Goal: Transaction & Acquisition: Book appointment/travel/reservation

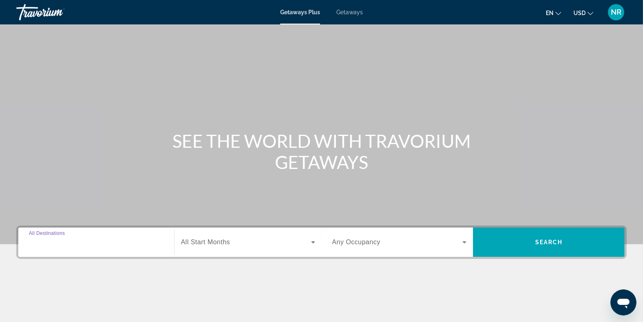
click at [103, 243] on input "Destination All Destinations" at bounding box center [96, 242] width 135 height 10
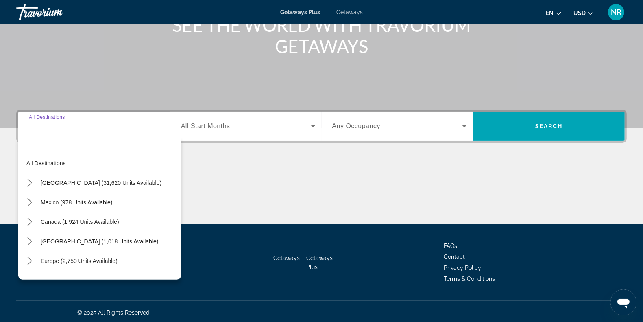
scroll to position [118, 0]
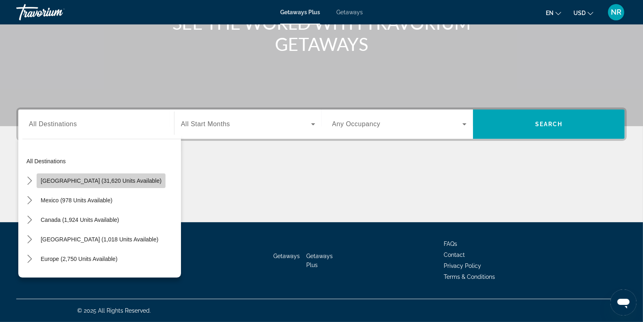
click at [124, 183] on span "[GEOGRAPHIC_DATA] (31,620 units available)" at bounding box center [101, 180] width 121 height 7
type input "**********"
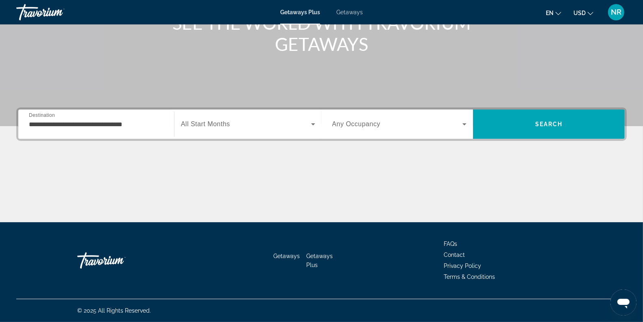
click at [211, 127] on span "All Start Months" at bounding box center [205, 123] width 49 height 7
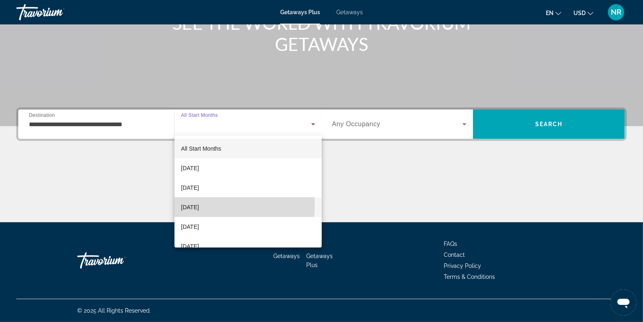
click at [199, 205] on span "[DATE]" at bounding box center [190, 207] width 18 height 10
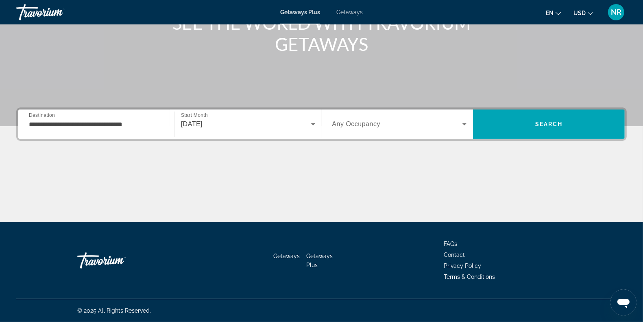
click at [347, 122] on span "Any Occupancy" at bounding box center [356, 123] width 48 height 7
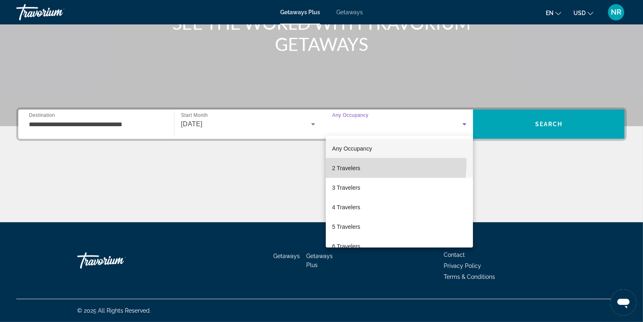
click at [343, 163] on span "2 Travelers" at bounding box center [346, 168] width 28 height 10
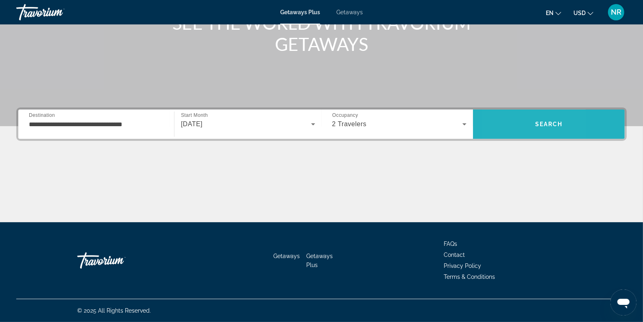
click at [502, 124] on span "Search" at bounding box center [549, 124] width 152 height 20
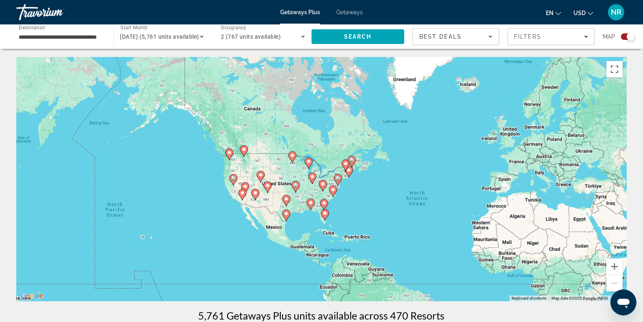
drag, startPoint x: 264, startPoint y: 156, endPoint x: 389, endPoint y: 188, distance: 129.3
click at [389, 188] on div "To activate drag with keyboard, press Alt + Enter. Once in keyboard drag state,…" at bounding box center [321, 179] width 610 height 244
click at [615, 270] on button "Zoom in" at bounding box center [614, 266] width 16 height 16
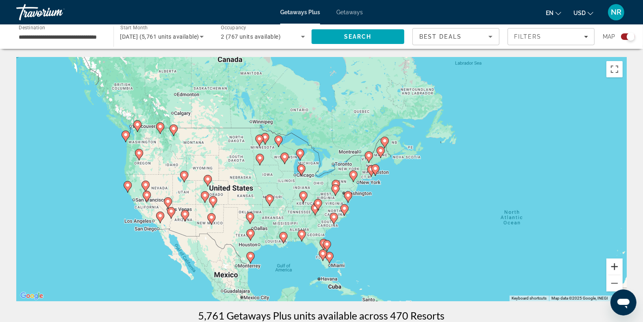
click at [615, 270] on button "Zoom in" at bounding box center [614, 266] width 16 height 16
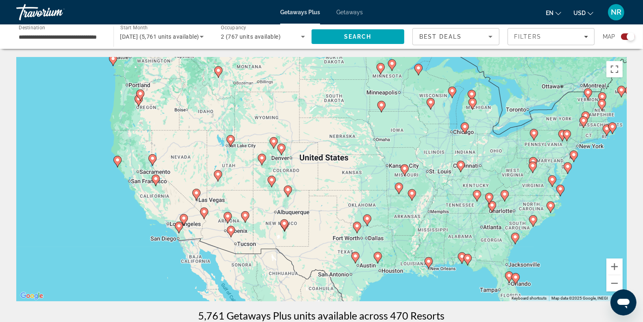
drag, startPoint x: 448, startPoint y: 222, endPoint x: 650, endPoint y: 178, distance: 206.8
click at [643, 178] on html "**********" at bounding box center [321, 161] width 643 height 322
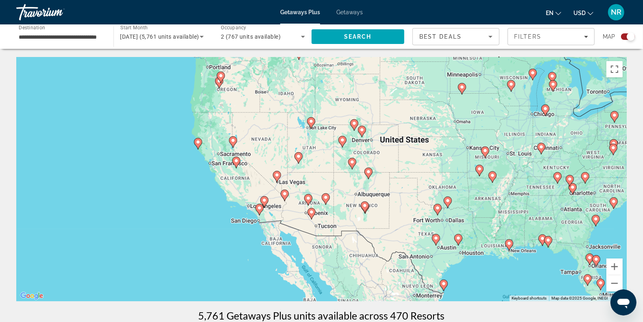
drag, startPoint x: 216, startPoint y: 151, endPoint x: 296, endPoint y: 133, distance: 82.5
click at [296, 133] on div "To activate drag with keyboard, press Alt + Enter. Once in keyboard drag state,…" at bounding box center [321, 179] width 610 height 244
click at [616, 266] on button "Zoom in" at bounding box center [614, 266] width 16 height 16
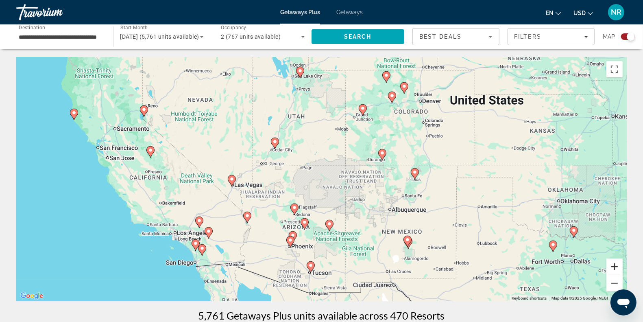
click at [613, 266] on button "Zoom in" at bounding box center [614, 266] width 16 height 16
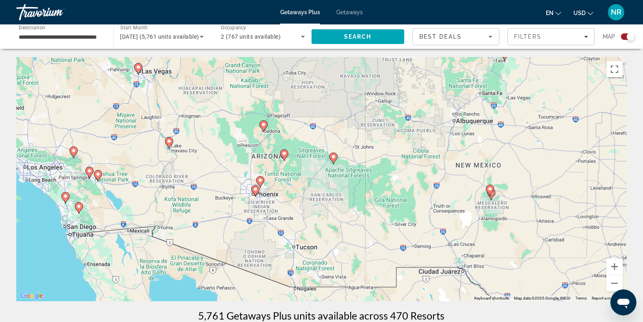
drag, startPoint x: 361, startPoint y: 254, endPoint x: 355, endPoint y: 129, distance: 125.4
click at [355, 129] on div "To activate drag with keyboard, press Alt + Enter. Once in keyboard drag state,…" at bounding box center [321, 179] width 610 height 244
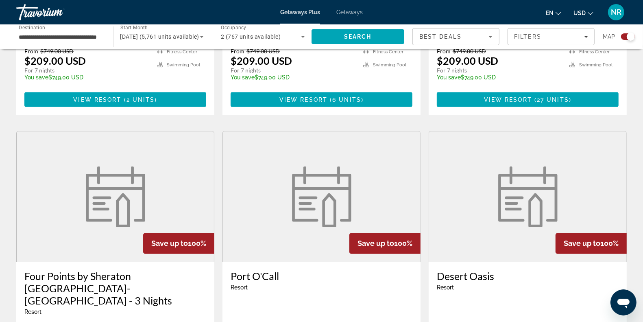
scroll to position [1273, 0]
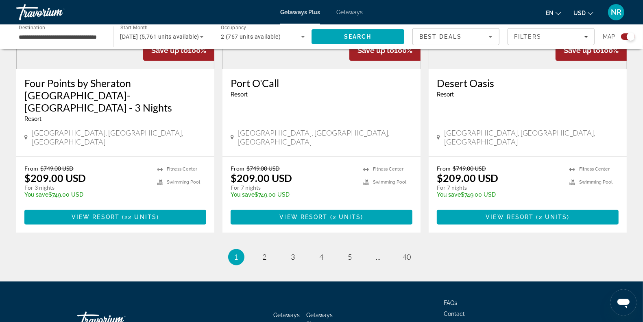
drag, startPoint x: 306, startPoint y: 83, endPoint x: 271, endPoint y: 305, distance: 224.4
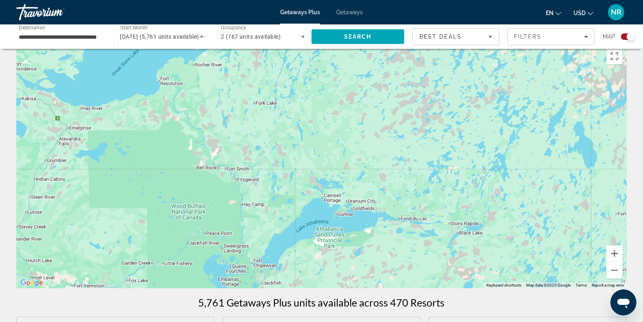
scroll to position [0, 0]
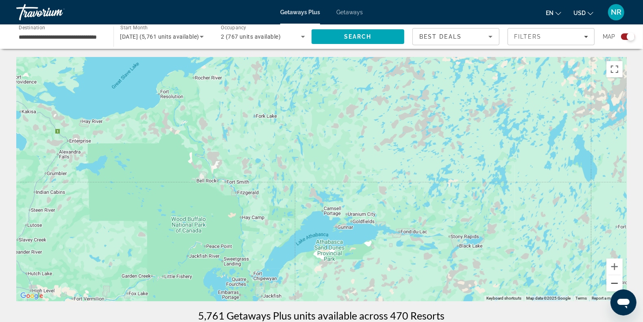
click at [612, 287] on button "Zoom out" at bounding box center [614, 283] width 16 height 16
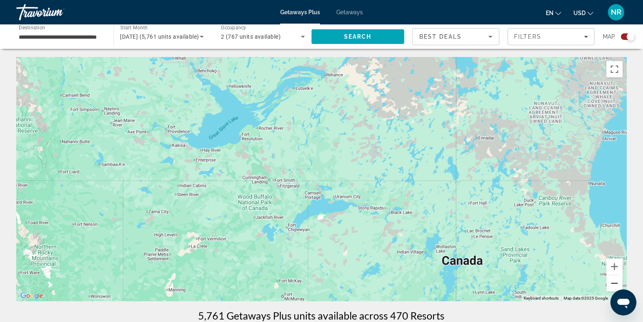
click at [612, 287] on button "Zoom out" at bounding box center [614, 283] width 16 height 16
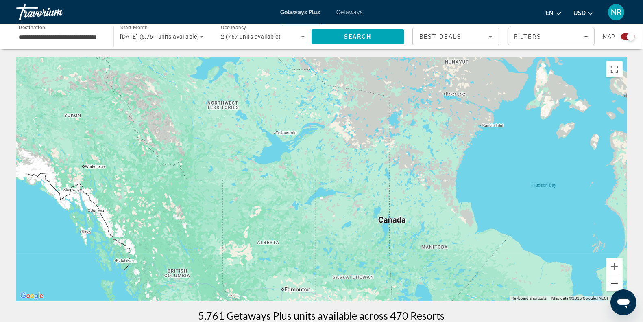
click at [612, 287] on button "Zoom out" at bounding box center [614, 283] width 16 height 16
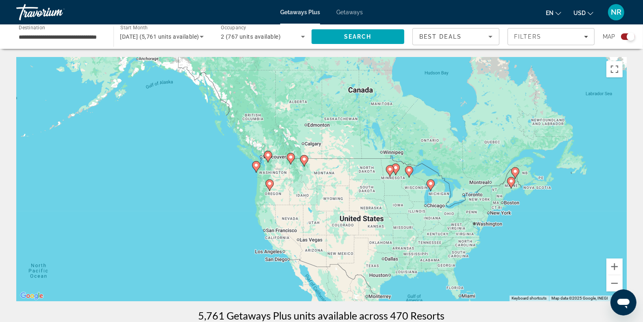
drag, startPoint x: 445, startPoint y: 243, endPoint x: 448, endPoint y: 131, distance: 111.9
click at [448, 131] on div "To activate drag with keyboard, press Alt + Enter. Once in keyboard drag state,…" at bounding box center [321, 179] width 610 height 244
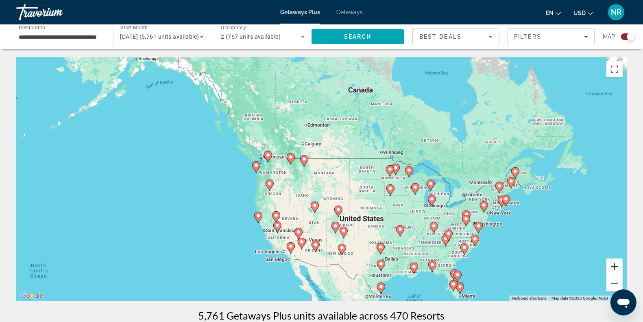
click at [610, 266] on button "Zoom in" at bounding box center [614, 266] width 16 height 16
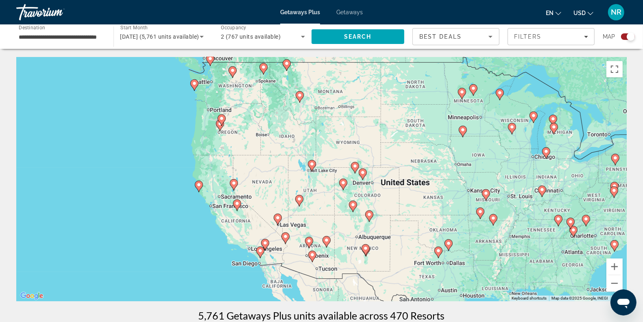
drag, startPoint x: 436, startPoint y: 245, endPoint x: 439, endPoint y: 166, distance: 79.0
click at [439, 166] on div "To activate drag with keyboard, press Alt + Enter. Once in keyboard drag state,…" at bounding box center [321, 179] width 610 height 244
click at [616, 268] on button "Zoom in" at bounding box center [614, 266] width 16 height 16
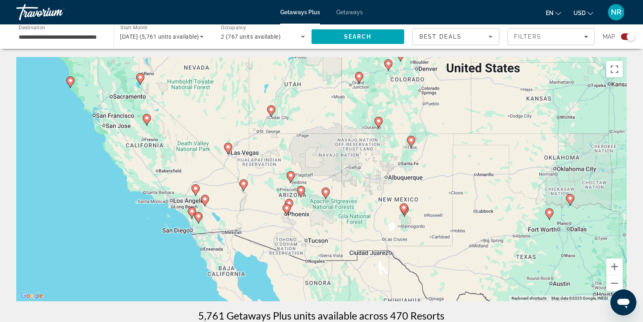
drag, startPoint x: 334, startPoint y: 228, endPoint x: 329, endPoint y: 105, distance: 123.3
click at [329, 105] on div "To activate drag with keyboard, press Alt + Enter. Once in keyboard drag state,…" at bounding box center [321, 179] width 610 height 244
click at [614, 269] on button "Zoom in" at bounding box center [614, 266] width 16 height 16
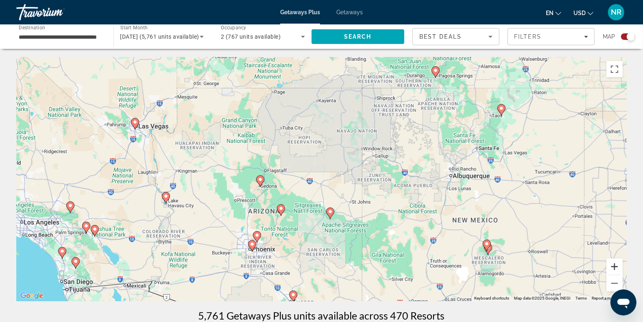
click at [614, 269] on button "Zoom in" at bounding box center [614, 266] width 16 height 16
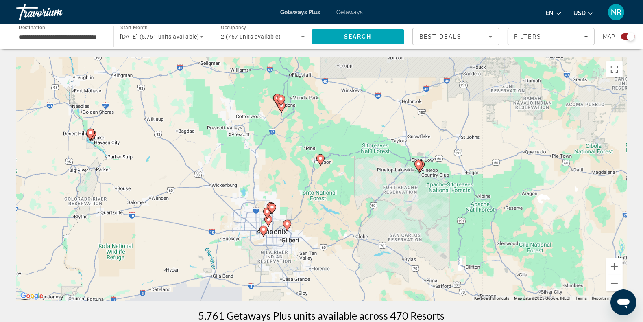
drag, startPoint x: 280, startPoint y: 204, endPoint x: 362, endPoint y: 114, distance: 121.7
click at [362, 114] on div "To activate drag with keyboard, press Alt + Enter. Once in keyboard drag state,…" at bounding box center [321, 179] width 610 height 244
click at [612, 265] on button "Zoom in" at bounding box center [614, 266] width 16 height 16
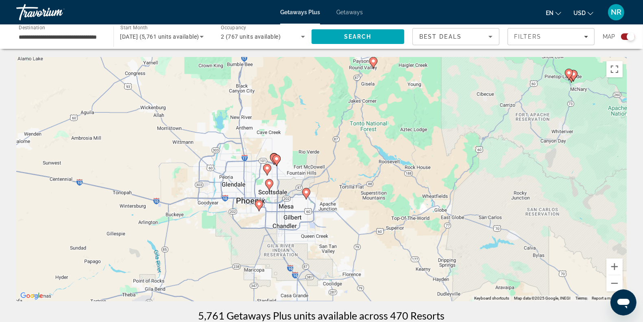
drag, startPoint x: 326, startPoint y: 229, endPoint x: 379, endPoint y: 143, distance: 100.4
click at [379, 143] on div "To activate drag with keyboard, press Alt + Enter. Once in keyboard drag state,…" at bounding box center [321, 179] width 610 height 244
click at [613, 267] on button "Zoom in" at bounding box center [614, 266] width 16 height 16
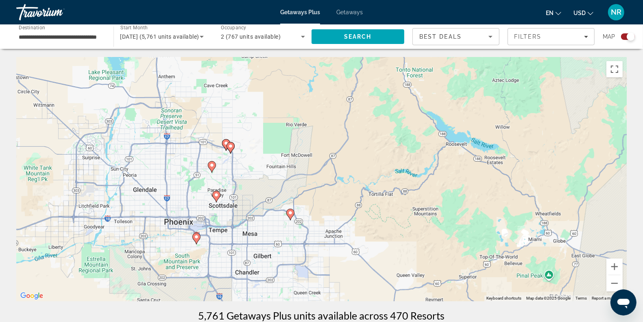
click at [290, 214] on image "Main content" at bounding box center [290, 212] width 5 height 5
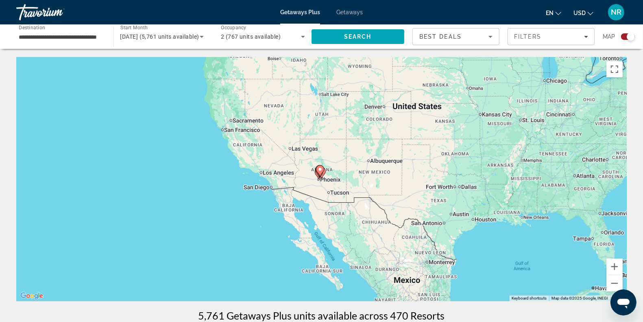
click at [322, 173] on icon "Main content" at bounding box center [319, 171] width 7 height 11
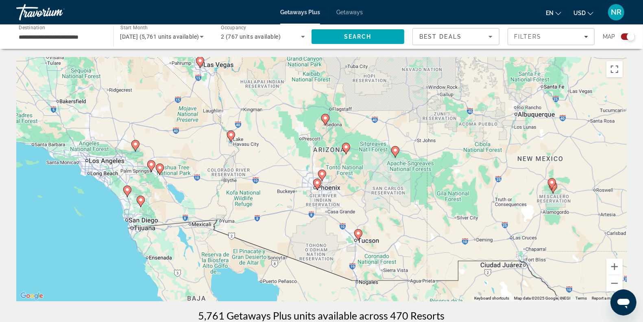
click at [346, 149] on icon "Main content" at bounding box center [345, 148] width 7 height 11
type input "**********"
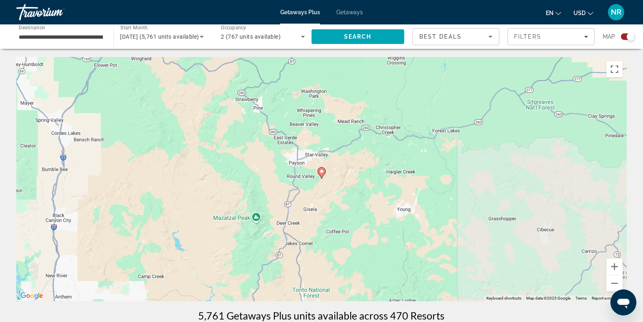
click at [322, 174] on icon "Main content" at bounding box center [321, 173] width 7 height 11
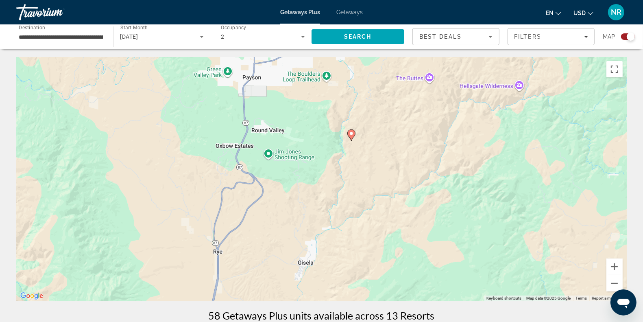
drag, startPoint x: 333, startPoint y: 261, endPoint x: 362, endPoint y: 112, distance: 152.6
click at [362, 112] on div "To activate drag with keyboard, press Alt + Enter. Once in keyboard drag state,…" at bounding box center [321, 179] width 610 height 244
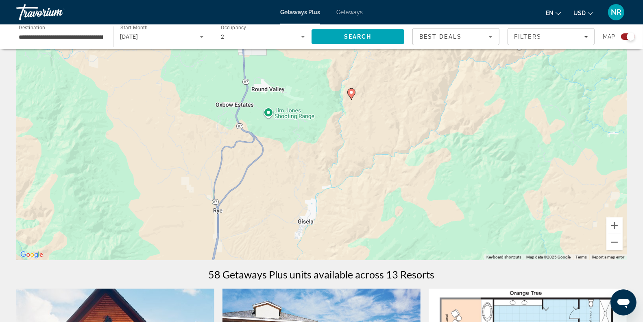
scroll to position [41, 0]
click at [614, 239] on button "Zoom out" at bounding box center [614, 242] width 16 height 16
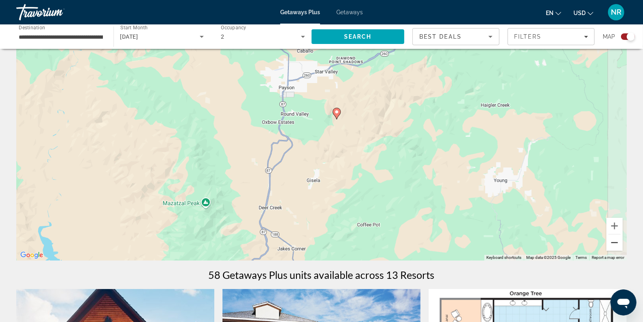
click at [614, 239] on button "Zoom out" at bounding box center [614, 242] width 16 height 16
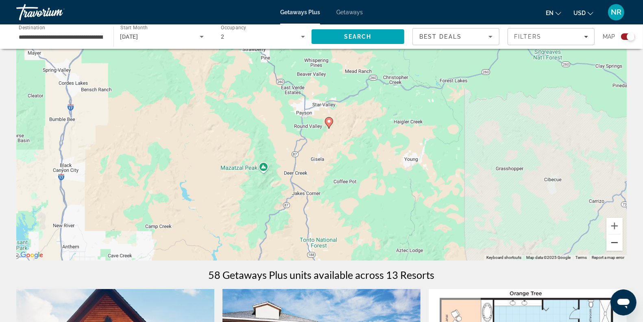
click at [614, 239] on button "Zoom out" at bounding box center [614, 242] width 16 height 16
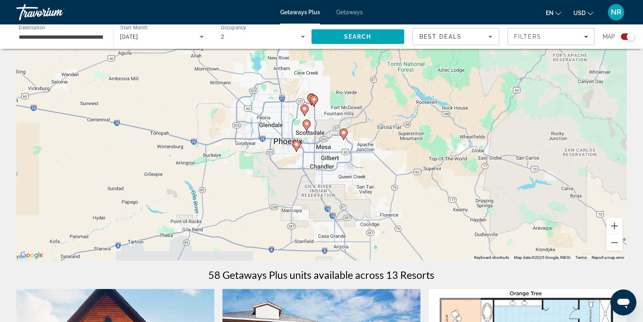
drag, startPoint x: 271, startPoint y: 217, endPoint x: 357, endPoint y: 92, distance: 151.5
click at [357, 92] on div "To activate drag with keyboard, press Alt + Enter. Once in keyboard drag state,…" at bounding box center [321, 138] width 610 height 244
click at [614, 220] on button "Zoom in" at bounding box center [614, 226] width 16 height 16
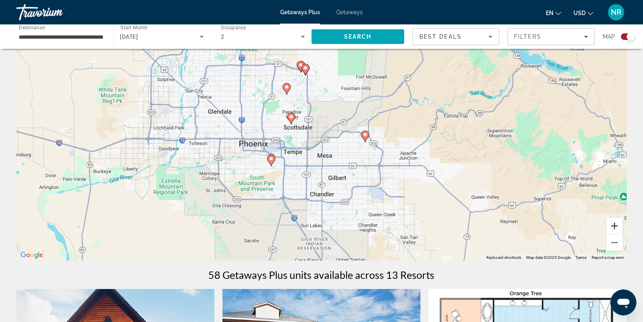
click at [616, 226] on button "Zoom in" at bounding box center [614, 226] width 16 height 16
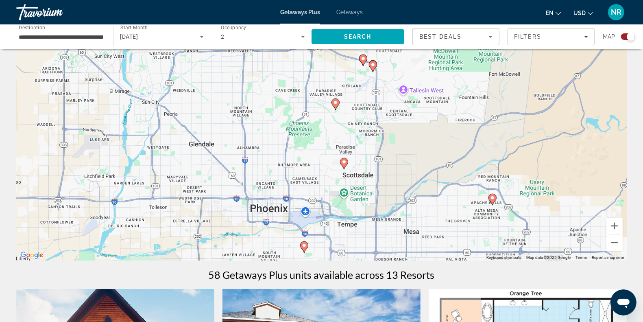
drag, startPoint x: 308, startPoint y: 127, endPoint x: 392, endPoint y: 187, distance: 103.2
click at [392, 187] on div "To activate drag with keyboard, press Alt + Enter. Once in keyboard drag state,…" at bounding box center [321, 138] width 610 height 244
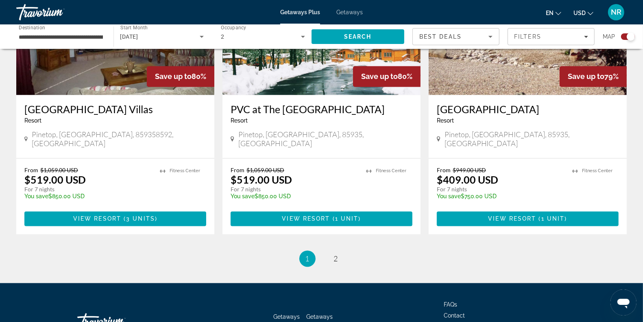
scroll to position [1267, 0]
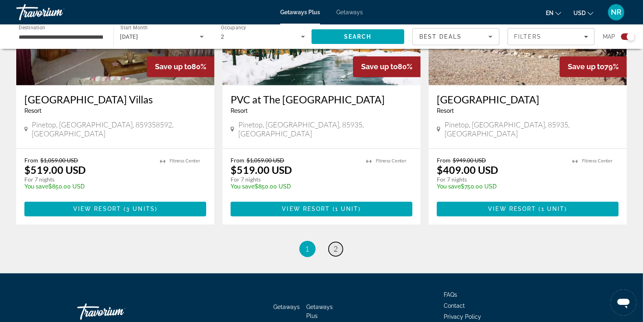
click at [336, 244] on span "2" at bounding box center [336, 248] width 4 height 9
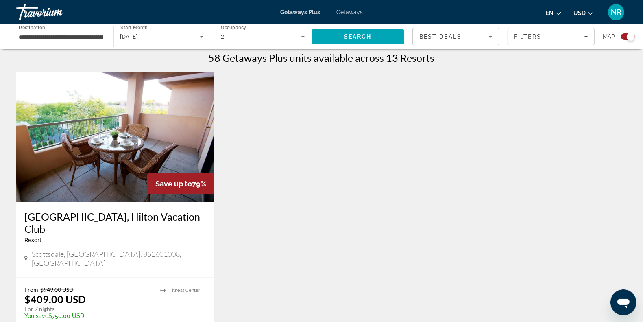
scroll to position [285, 0]
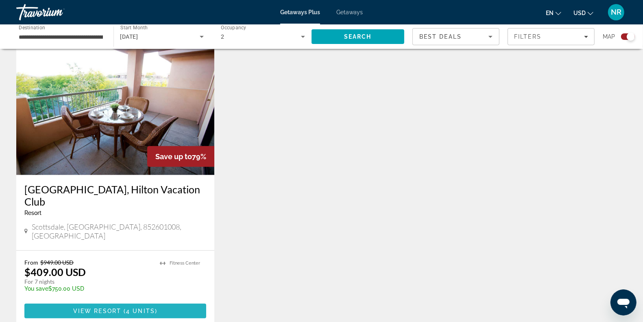
click at [111, 307] on span "View Resort" at bounding box center [97, 310] width 48 height 7
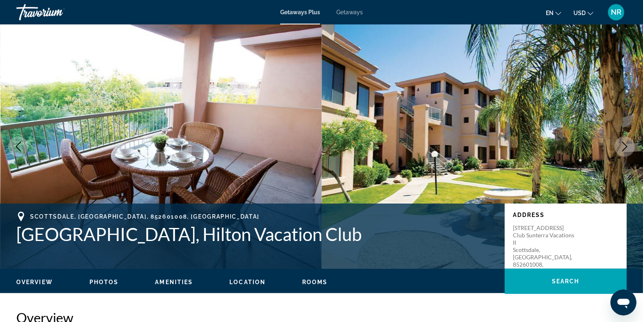
click at [621, 145] on icon "Next image" at bounding box center [625, 147] width 10 height 10
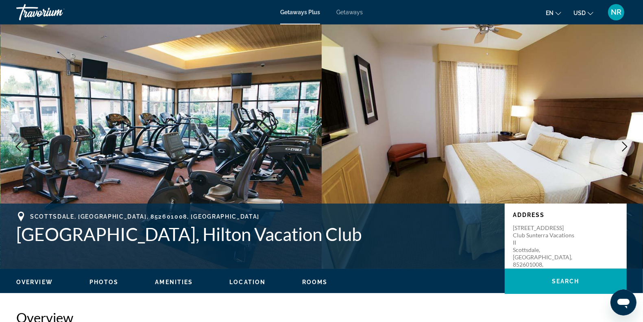
click at [621, 145] on icon "Next image" at bounding box center [625, 147] width 10 height 10
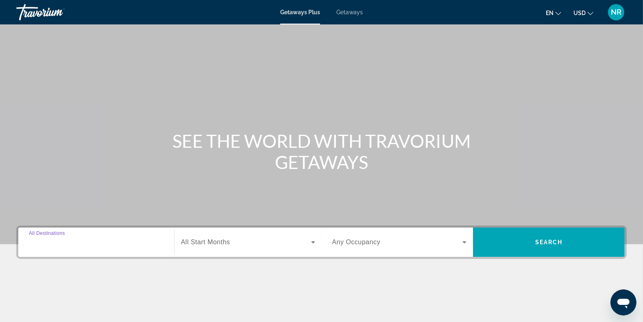
click at [87, 243] on input "Destination All Destinations" at bounding box center [96, 242] width 135 height 10
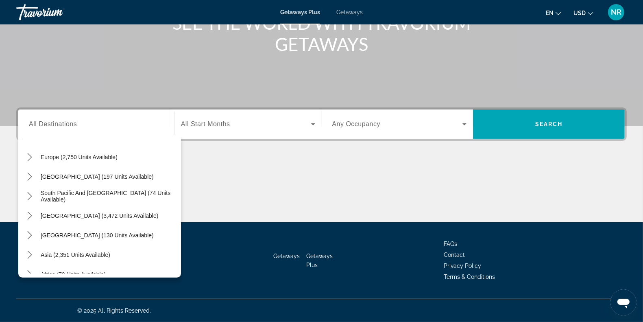
scroll to position [122, 0]
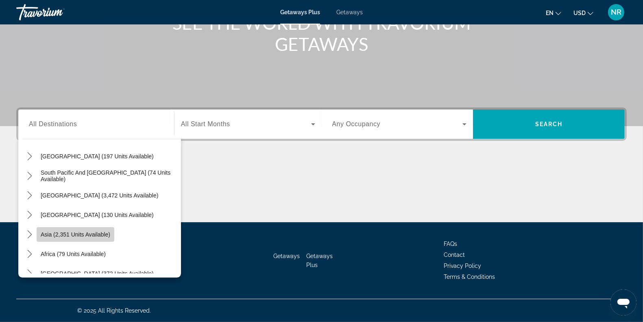
click at [94, 232] on span "Asia (2,351 units available)" at bounding box center [76, 234] width 70 height 7
type input "**********"
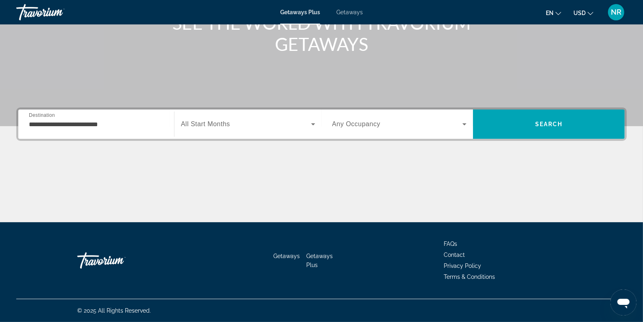
click at [251, 118] on div "Search widget" at bounding box center [248, 124] width 134 height 23
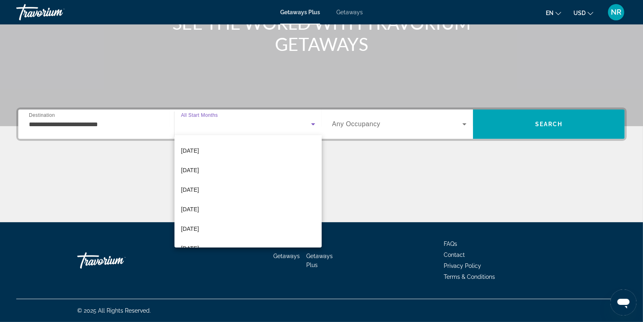
scroll to position [102, 0]
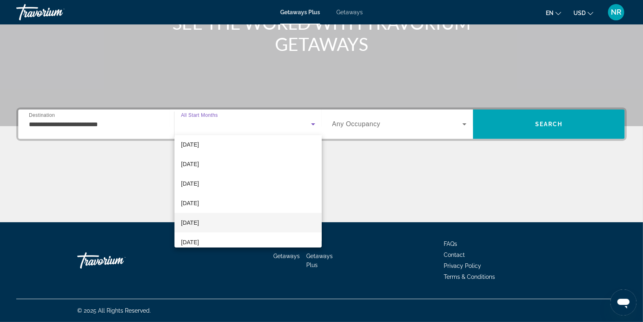
click at [226, 223] on mat-option "[DATE]" at bounding box center [247, 223] width 147 height 20
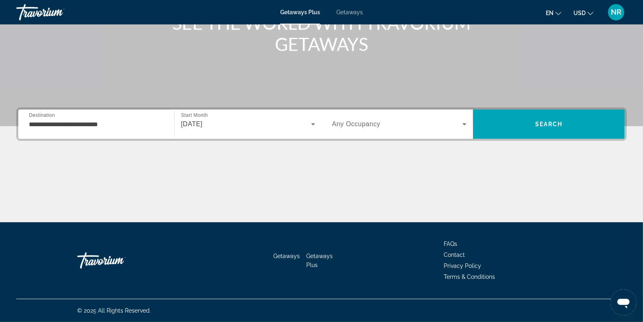
click at [373, 126] on span "Any Occupancy" at bounding box center [356, 123] width 48 height 7
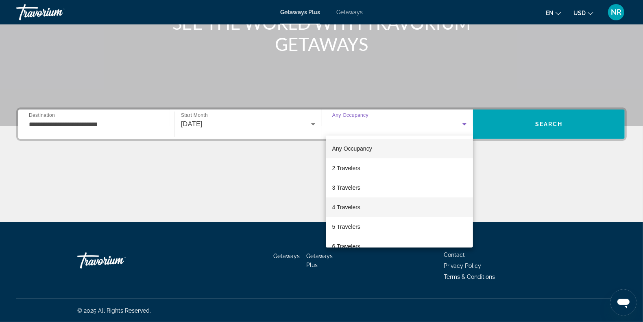
click at [358, 208] on span "4 Travelers" at bounding box center [346, 207] width 28 height 10
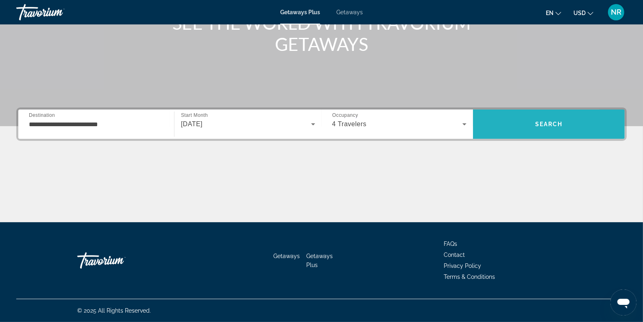
click at [509, 123] on span "Search" at bounding box center [549, 124] width 152 height 20
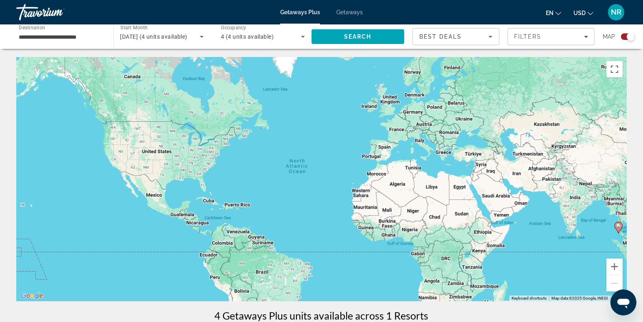
click at [470, 216] on div "To activate drag with keyboard, press Alt + Enter. Once in keyboard drag state,…" at bounding box center [321, 179] width 610 height 244
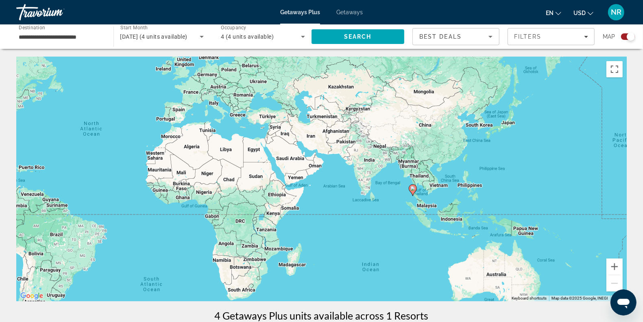
drag, startPoint x: 320, startPoint y: 159, endPoint x: 113, endPoint y: 120, distance: 211.0
click at [113, 120] on div "To activate drag with keyboard, press Alt + Enter. Once in keyboard drag state,…" at bounding box center [321, 179] width 610 height 244
click at [616, 266] on button "Zoom in" at bounding box center [614, 266] width 16 height 16
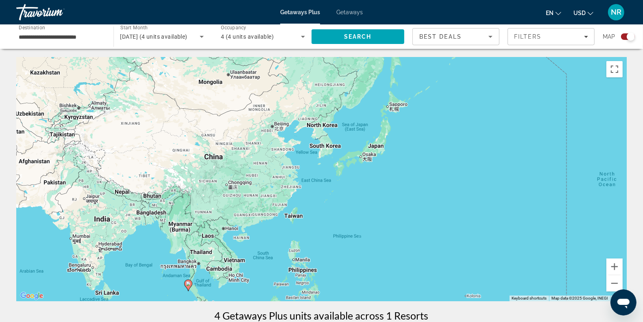
drag, startPoint x: 513, startPoint y: 160, endPoint x: 240, endPoint y: 238, distance: 283.8
click at [240, 238] on div "To activate drag with keyboard, press Alt + Enter. Once in keyboard drag state,…" at bounding box center [321, 179] width 610 height 244
click at [375, 142] on div "To activate drag with keyboard, press Alt + Enter. Once in keyboard drag state,…" at bounding box center [321, 179] width 610 height 244
click at [379, 143] on div "To activate drag with keyboard, press Alt + Enter. Once in keyboard drag state,…" at bounding box center [321, 179] width 610 height 244
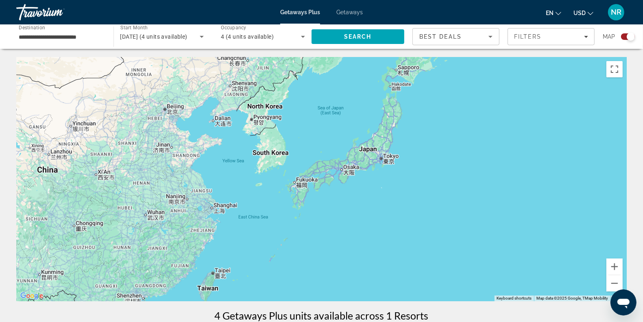
click at [370, 142] on div "Main content" at bounding box center [321, 179] width 610 height 244
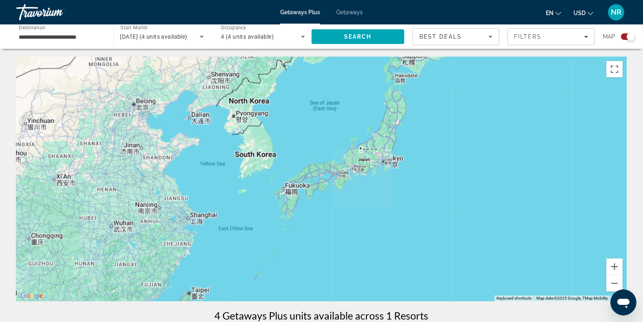
click at [370, 142] on div "Main content" at bounding box center [321, 179] width 610 height 244
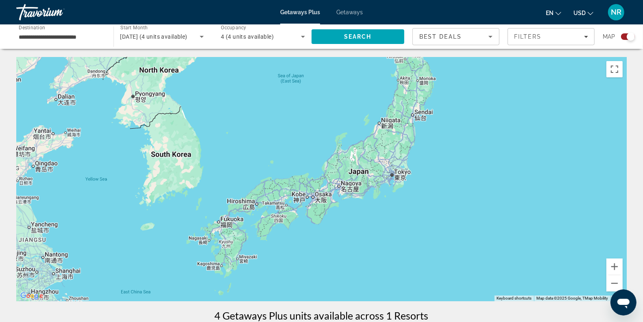
click at [370, 159] on div "Main content" at bounding box center [321, 179] width 610 height 244
click at [83, 33] on input "**********" at bounding box center [61, 37] width 84 height 10
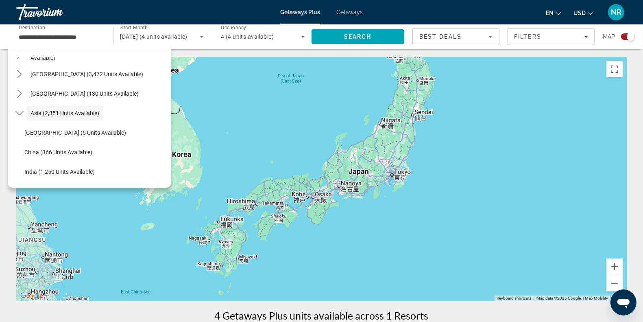
scroll to position [144, 0]
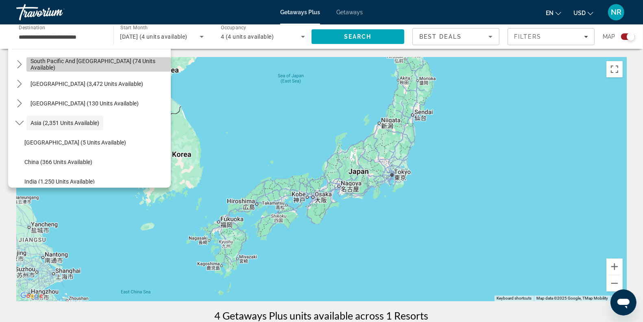
click at [107, 65] on span "South Pacific and [GEOGRAPHIC_DATA] (74 units available)" at bounding box center [98, 64] width 136 height 13
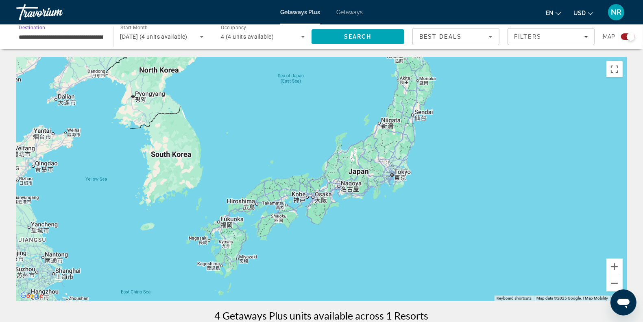
click at [96, 38] on input "**********" at bounding box center [61, 37] width 84 height 10
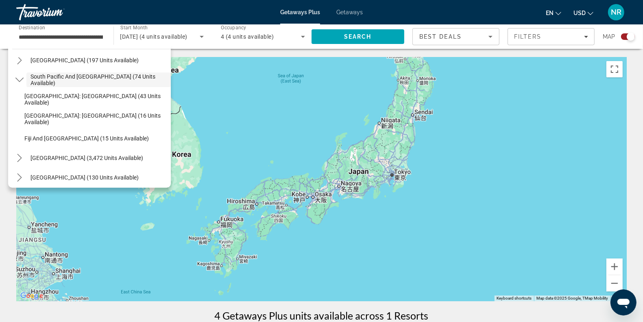
scroll to position [148, 0]
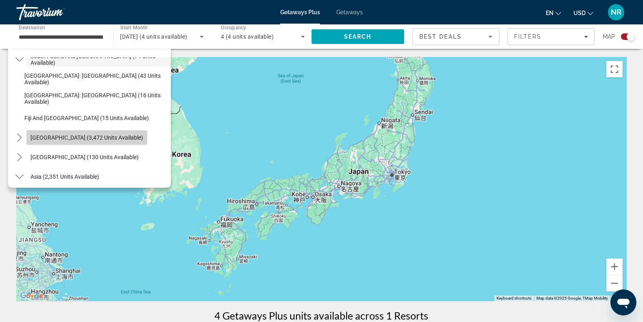
click at [109, 133] on span "Select destination: South America (3,472 units available)" at bounding box center [86, 138] width 121 height 20
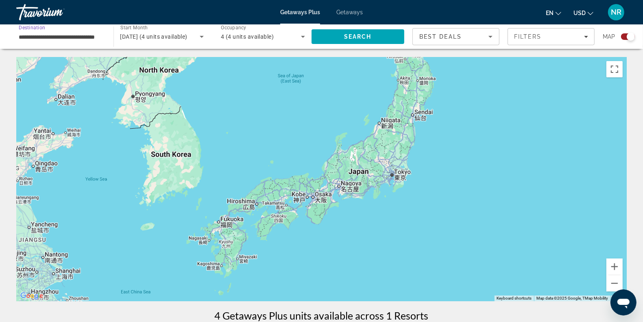
click at [94, 38] on input "**********" at bounding box center [61, 37] width 84 height 10
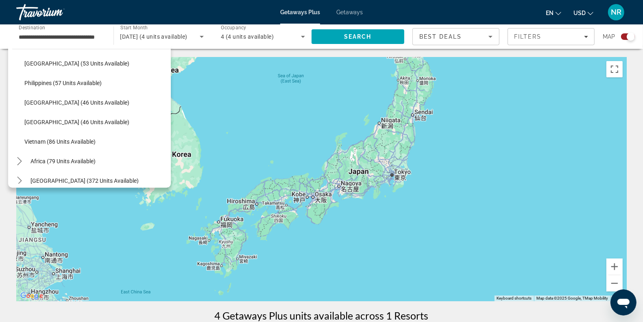
scroll to position [541, 0]
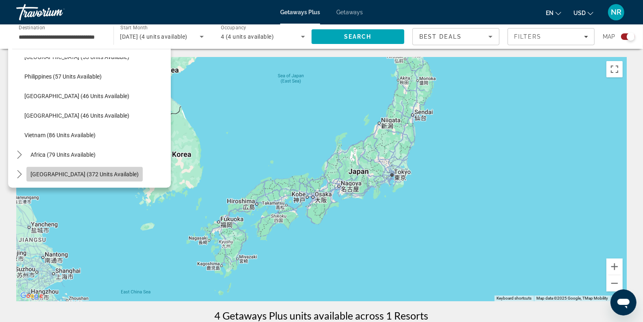
click at [102, 174] on span "[GEOGRAPHIC_DATA] (372 units available)" at bounding box center [84, 174] width 108 height 7
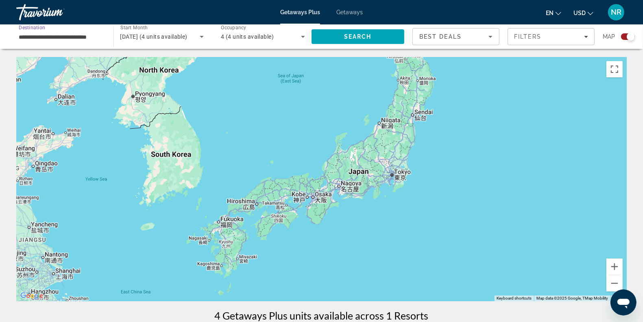
click at [100, 36] on input "**********" at bounding box center [61, 37] width 84 height 10
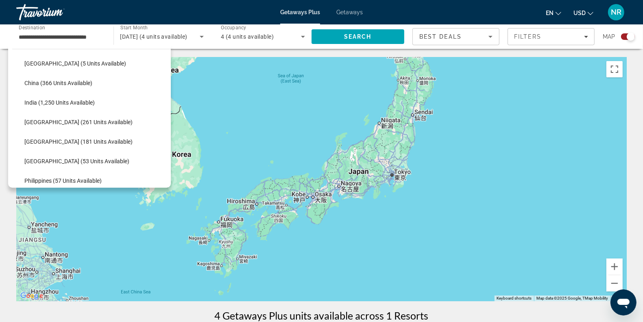
scroll to position [417, 0]
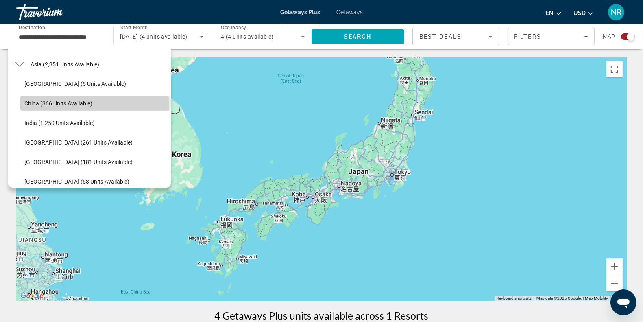
click at [94, 107] on span "Select destination: China (366 units available)" at bounding box center [95, 104] width 150 height 20
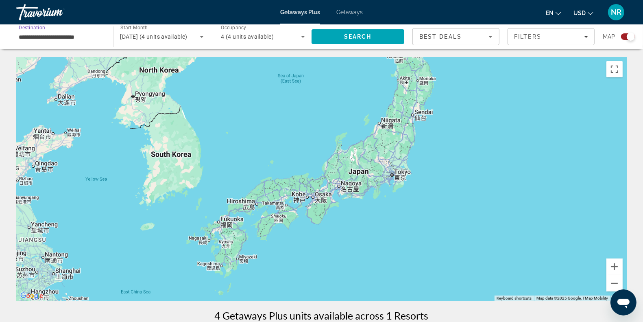
click at [85, 37] on input "**********" at bounding box center [61, 37] width 84 height 10
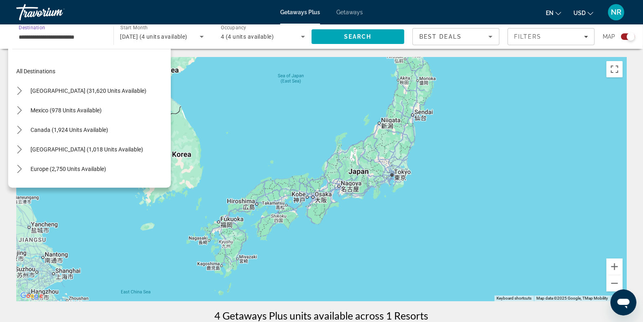
scroll to position [399, 0]
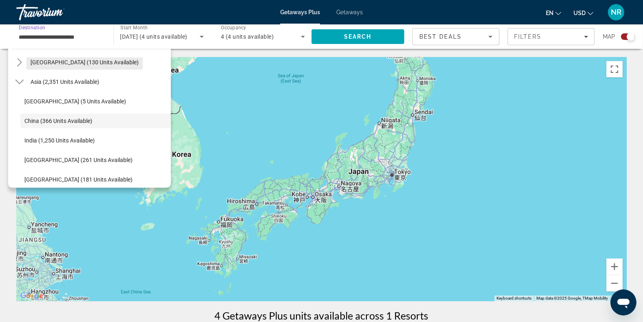
click at [109, 62] on span "[GEOGRAPHIC_DATA] (130 units available)" at bounding box center [84, 62] width 108 height 7
type input "**********"
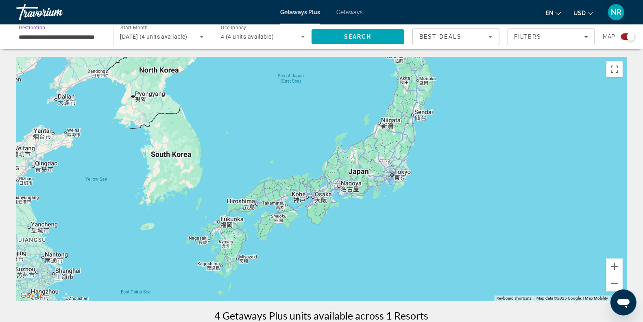
click at [89, 40] on input "**********" at bounding box center [61, 37] width 84 height 10
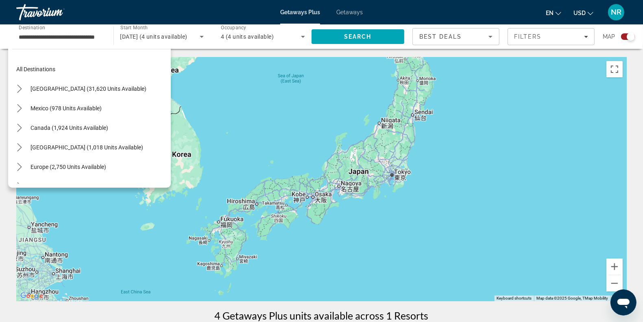
scroll to position [0, 0]
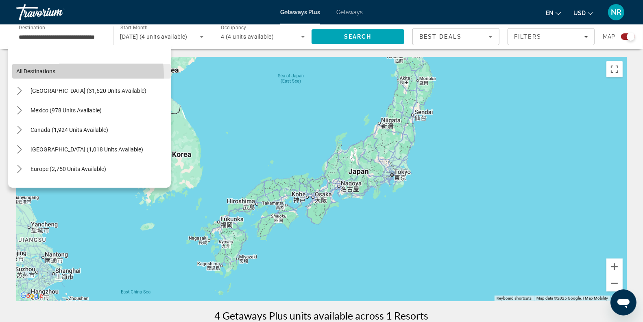
click at [60, 76] on span "Select destination: All destinations" at bounding box center [91, 71] width 159 height 20
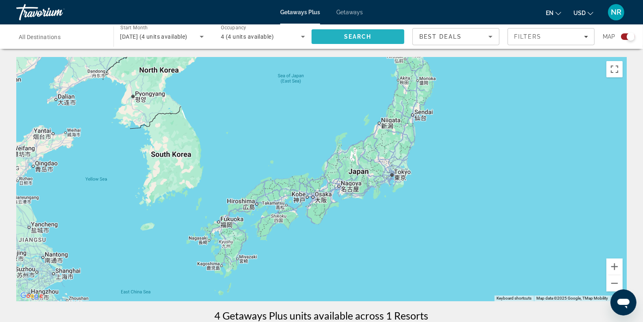
click at [341, 37] on span "Search" at bounding box center [357, 37] width 93 height 20
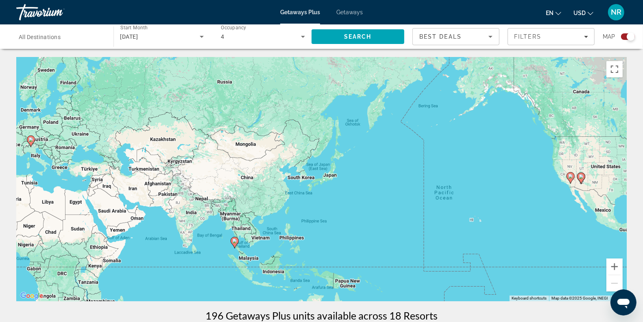
click at [236, 244] on icon "Main content" at bounding box center [234, 242] width 7 height 11
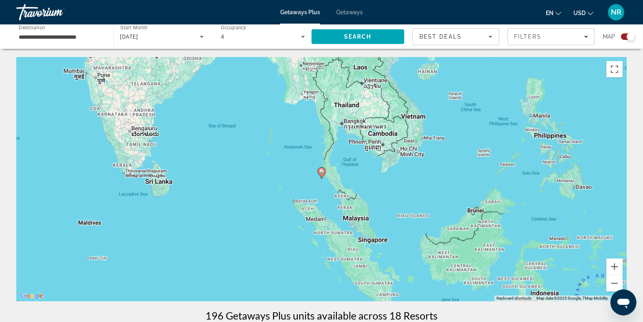
click at [319, 174] on icon "Main content" at bounding box center [321, 173] width 7 height 11
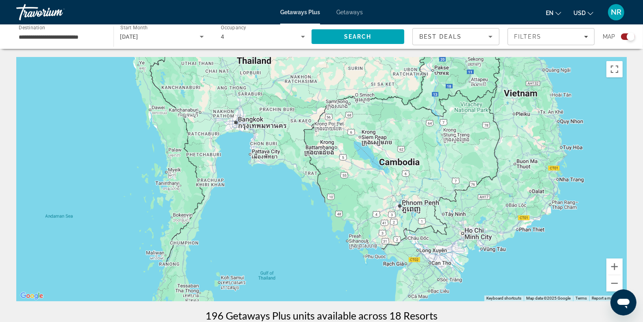
drag, startPoint x: 562, startPoint y: 180, endPoint x: 393, endPoint y: 346, distance: 236.7
click at [393, 321] on html "**********" at bounding box center [321, 161] width 643 height 322
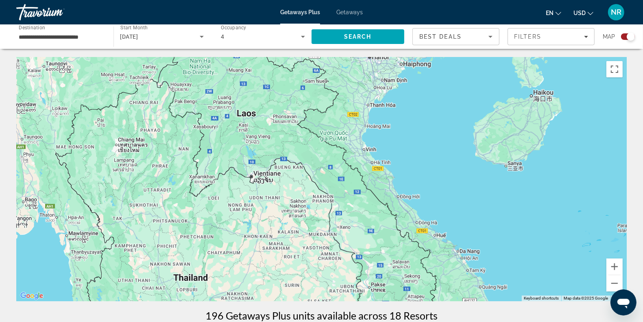
drag, startPoint x: 582, startPoint y: 85, endPoint x: 517, endPoint y: 303, distance: 227.4
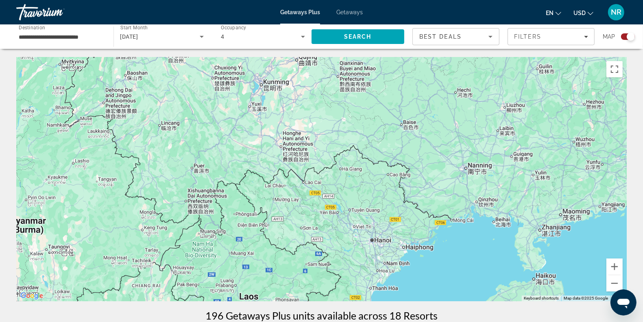
drag, startPoint x: 452, startPoint y: 90, endPoint x: 455, endPoint y: 277, distance: 186.3
click at [455, 277] on div "To activate drag with keyboard, press Alt + Enter. Once in keyboard drag state,…" at bounding box center [321, 179] width 610 height 244
click at [70, 39] on input "**********" at bounding box center [61, 37] width 84 height 10
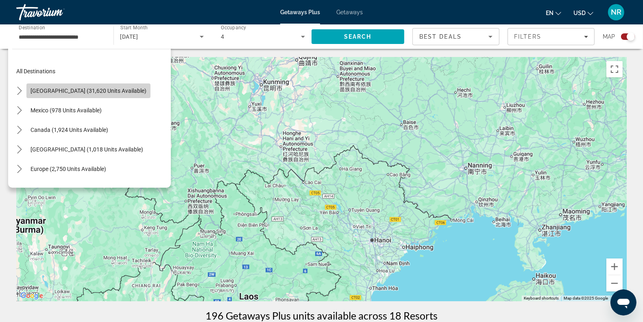
click at [116, 90] on span "[GEOGRAPHIC_DATA] (31,620 units available)" at bounding box center [88, 90] width 116 height 7
type input "**********"
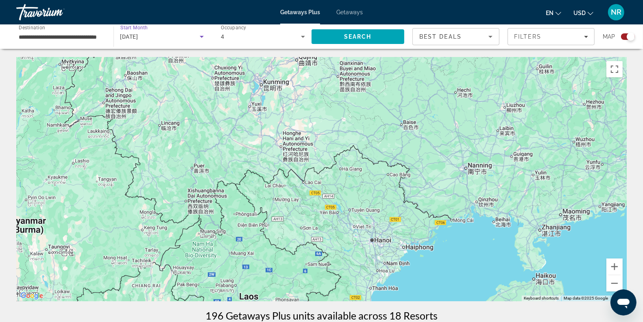
click at [204, 33] on icon "Search widget" at bounding box center [202, 37] width 10 height 10
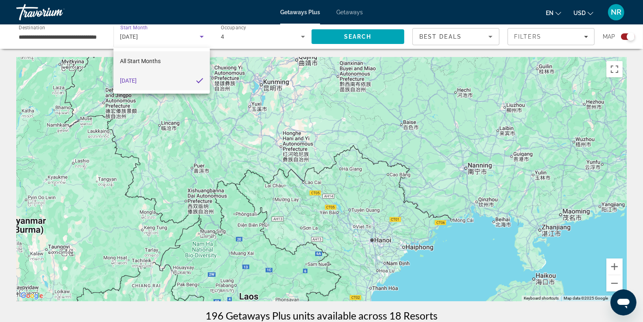
click at [155, 58] on span "All Start Months" at bounding box center [140, 61] width 41 height 7
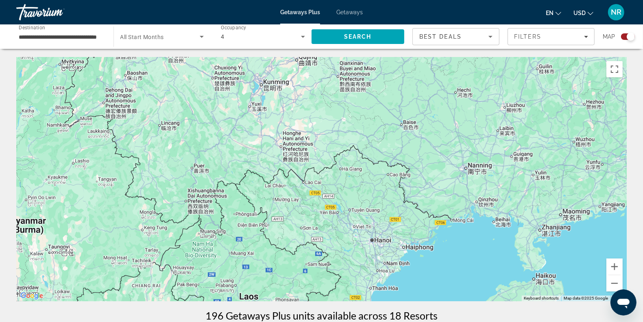
click at [161, 38] on span "All Start Months" at bounding box center [142, 37] width 44 height 7
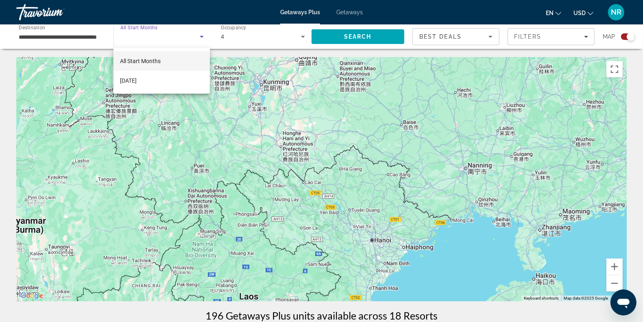
click at [202, 36] on div at bounding box center [321, 161] width 643 height 322
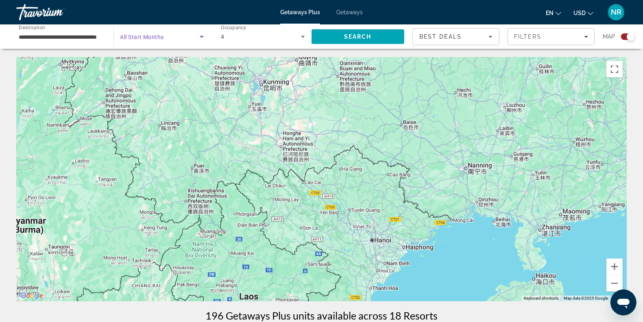
click at [202, 36] on icon "Search widget" at bounding box center [202, 37] width 4 height 2
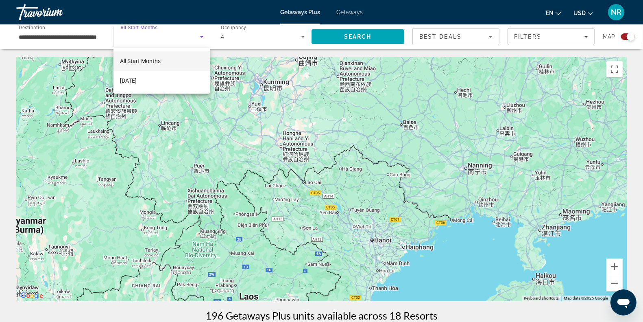
click at [238, 35] on div at bounding box center [321, 161] width 643 height 322
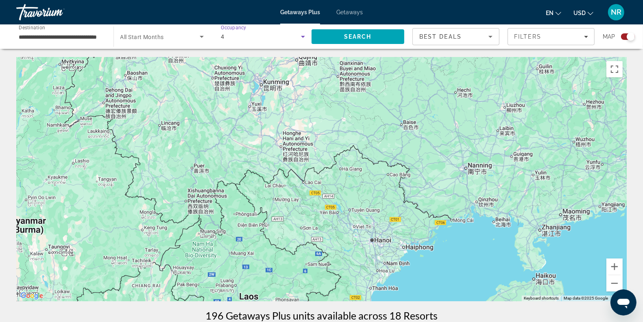
click at [302, 33] on icon "Search widget" at bounding box center [303, 37] width 10 height 10
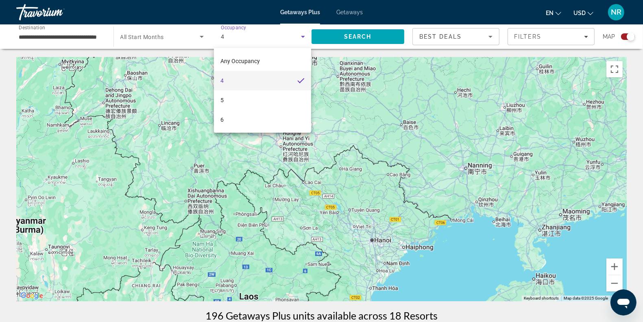
click at [318, 32] on div at bounding box center [321, 161] width 643 height 322
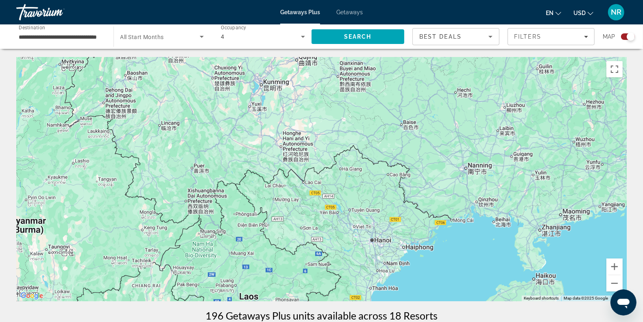
click at [305, 35] on icon "Search widget" at bounding box center [303, 37] width 10 height 10
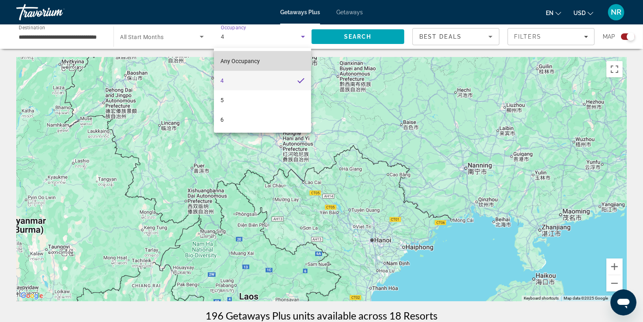
click at [270, 61] on mat-option "Any Occupancy" at bounding box center [262, 61] width 97 height 20
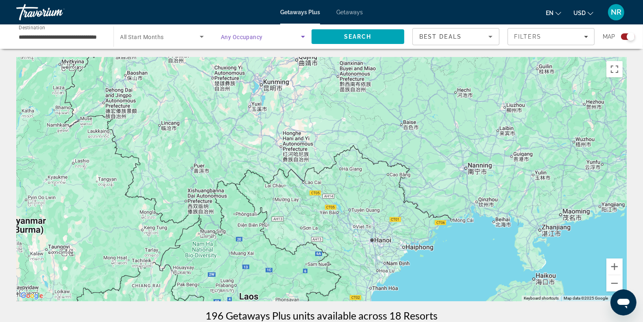
click at [283, 36] on span "Search widget" at bounding box center [261, 37] width 80 height 10
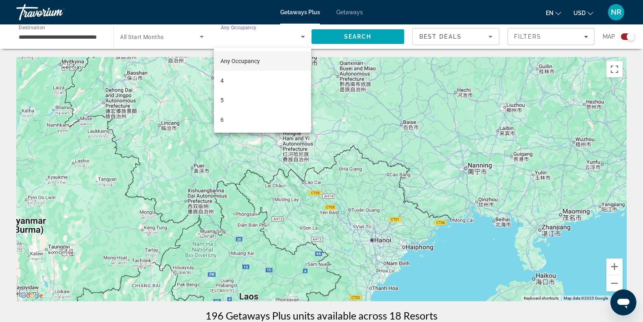
click at [376, 33] on div at bounding box center [321, 161] width 643 height 322
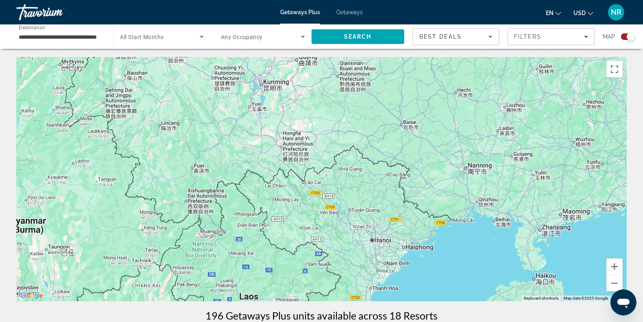
click at [45, 15] on div "Travorium" at bounding box center [56, 12] width 81 height 21
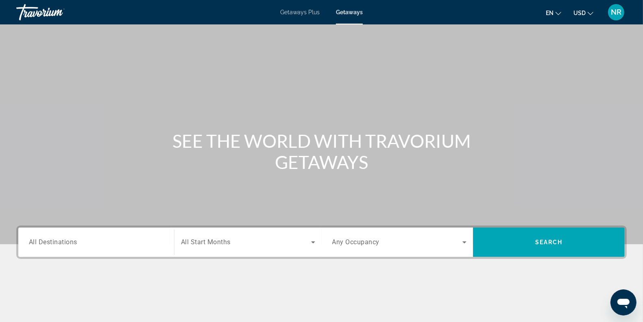
click at [67, 235] on div "Search widget" at bounding box center [96, 242] width 135 height 23
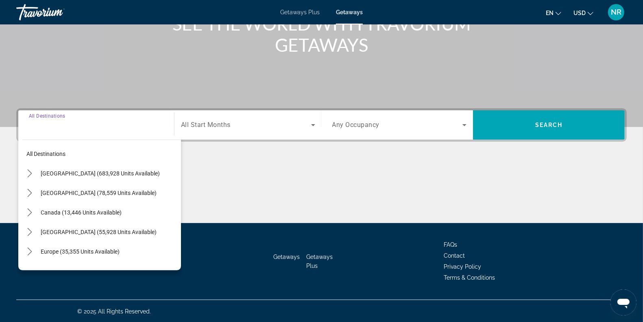
scroll to position [118, 0]
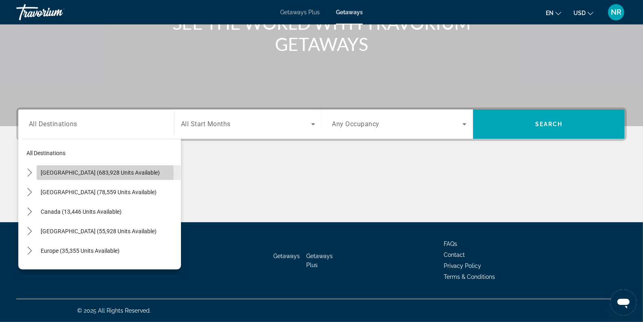
click at [74, 173] on span "[GEOGRAPHIC_DATA] (683,928 units available)" at bounding box center [100, 172] width 119 height 7
type input "**********"
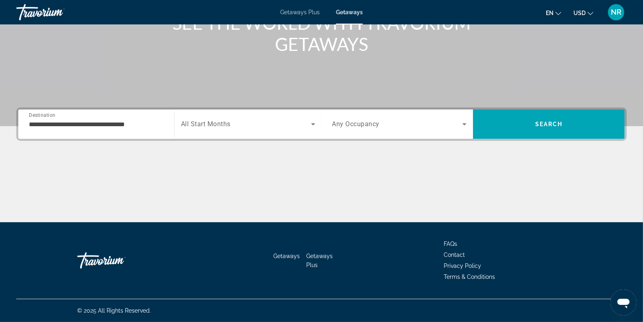
click at [209, 121] on span "All Start Months" at bounding box center [206, 124] width 50 height 8
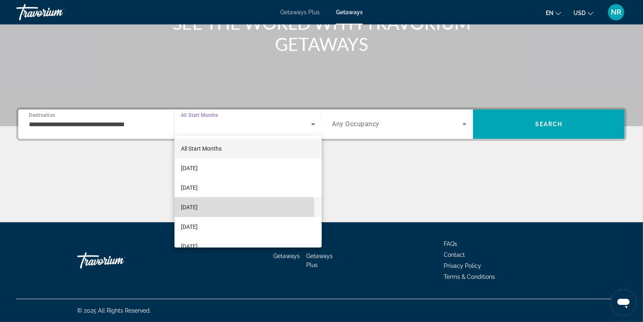
click at [198, 207] on span "[DATE]" at bounding box center [189, 207] width 17 height 10
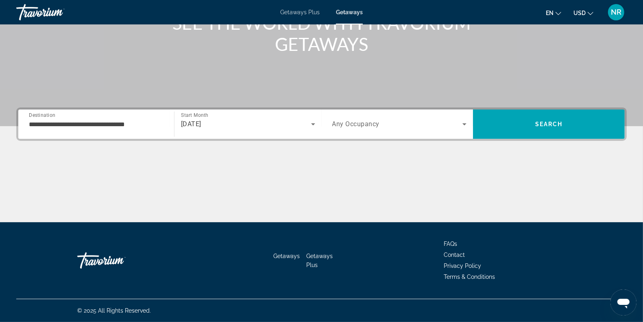
click at [355, 121] on span "Any Occupancy" at bounding box center [356, 124] width 48 height 8
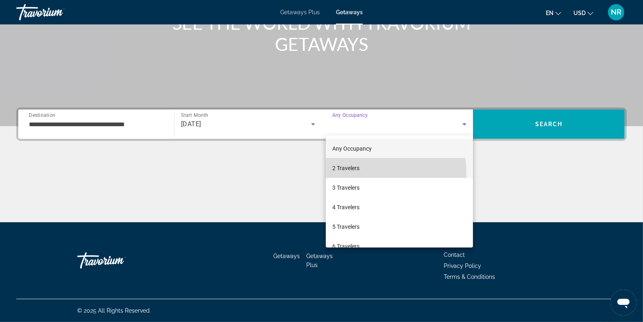
click at [348, 174] on mat-option "2 Travelers" at bounding box center [400, 168] width 148 height 20
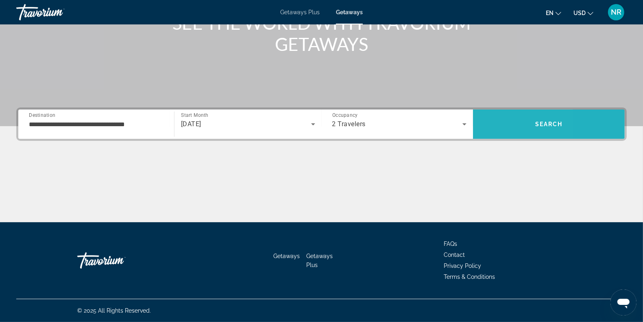
click at [496, 116] on span "Search" at bounding box center [549, 124] width 152 height 20
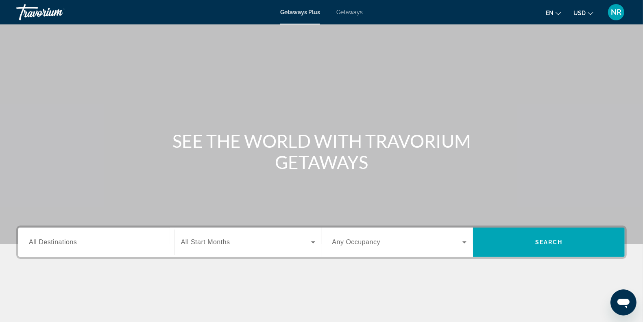
click at [67, 244] on span "All Destinations" at bounding box center [53, 241] width 48 height 7
click at [67, 244] on input "Destination All Destinations" at bounding box center [96, 242] width 135 height 10
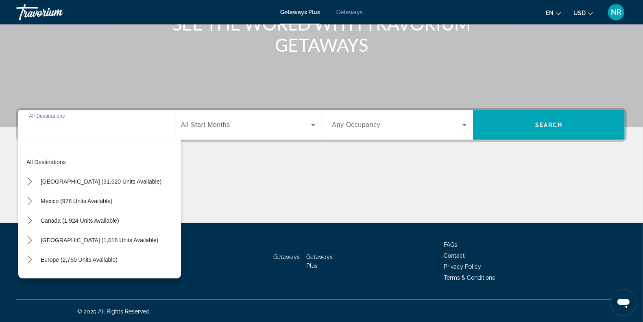
scroll to position [118, 0]
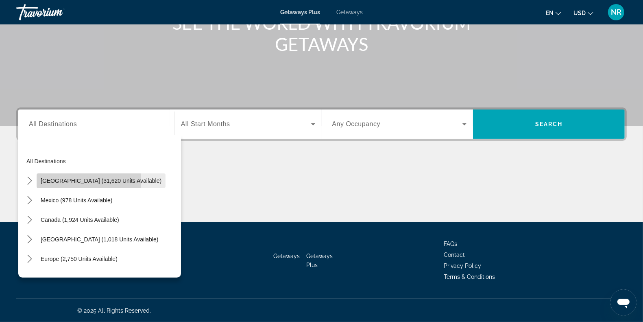
click at [78, 181] on span "[GEOGRAPHIC_DATA] (31,620 units available)" at bounding box center [101, 180] width 121 height 7
type input "**********"
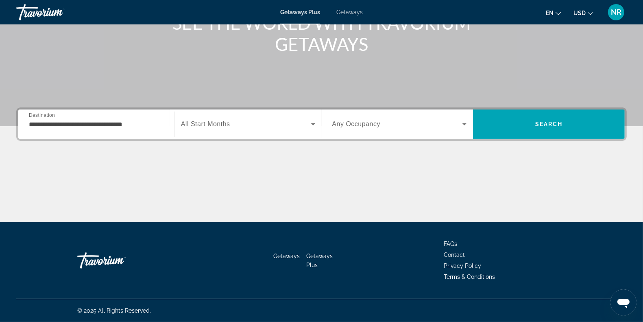
click at [206, 121] on span "All Start Months" at bounding box center [205, 123] width 49 height 7
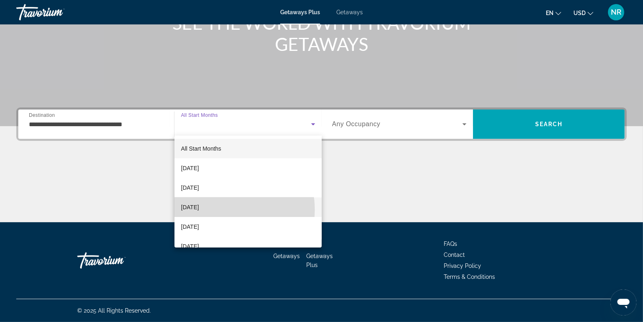
click at [199, 209] on span "[DATE]" at bounding box center [190, 207] width 18 height 10
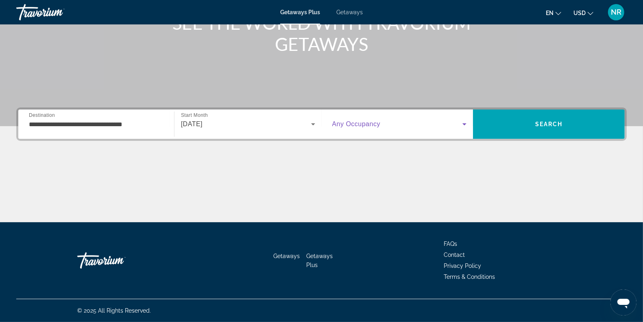
click at [347, 128] on span "Search widget" at bounding box center [397, 124] width 131 height 10
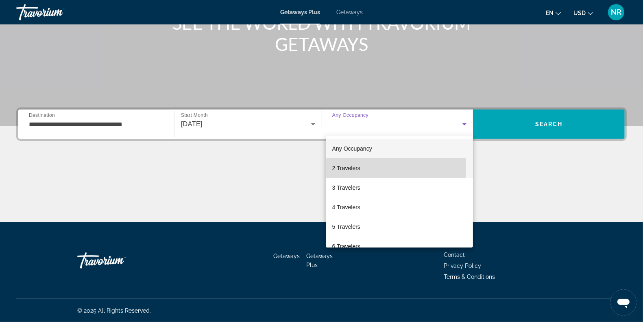
click at [346, 167] on span "2 Travelers" at bounding box center [346, 168] width 28 height 10
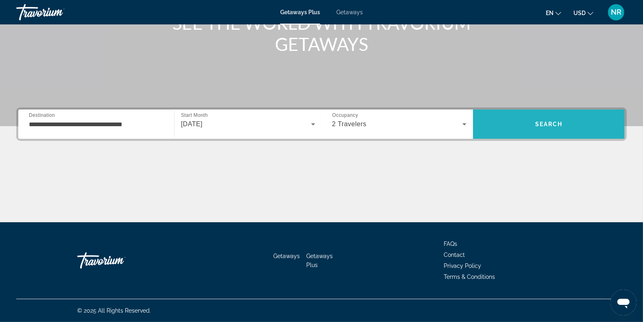
click at [518, 123] on span "Search" at bounding box center [549, 124] width 152 height 20
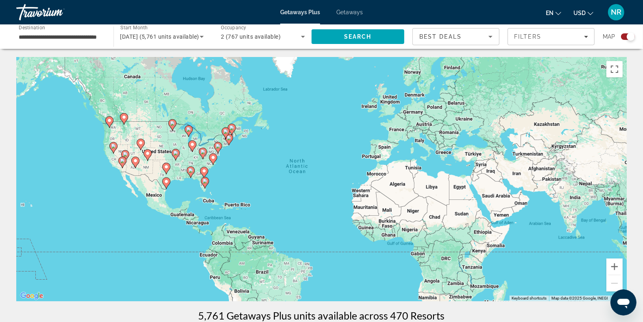
drag, startPoint x: 303, startPoint y: 150, endPoint x: 307, endPoint y: 148, distance: 4.6
click at [307, 148] on div "To activate drag with keyboard, press Alt + Enter. Once in keyboard drag state,…" at bounding box center [321, 179] width 610 height 244
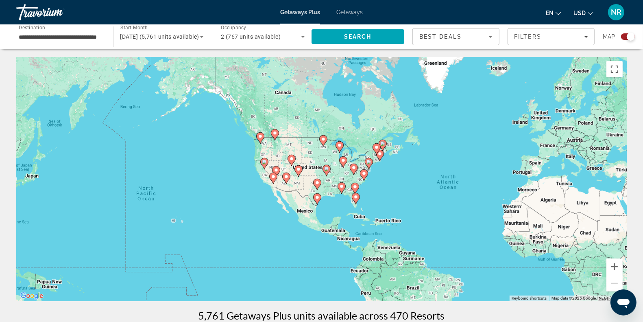
drag, startPoint x: 249, startPoint y: 163, endPoint x: 396, endPoint y: 181, distance: 148.7
click at [396, 181] on div "To activate drag with keyboard, press Alt + Enter. Once in keyboard drag state,…" at bounding box center [321, 179] width 610 height 244
click at [613, 265] on button "Zoom in" at bounding box center [614, 266] width 16 height 16
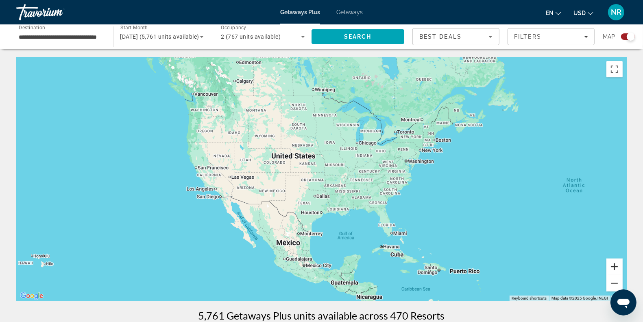
click at [613, 265] on button "Zoom in" at bounding box center [614, 266] width 16 height 16
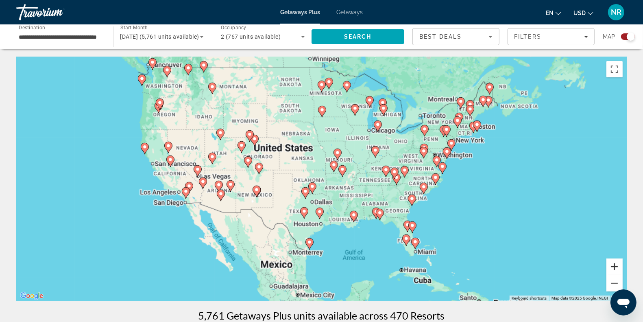
click at [613, 265] on button "Zoom in" at bounding box center [614, 266] width 16 height 16
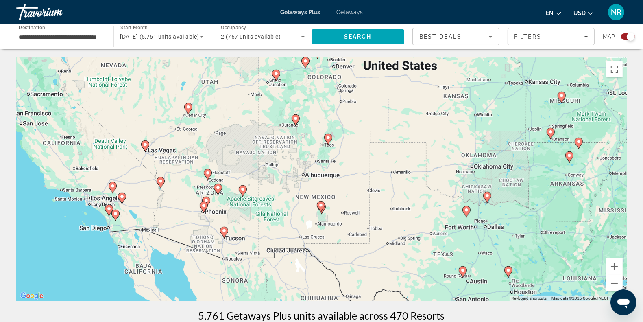
drag, startPoint x: 196, startPoint y: 174, endPoint x: 391, endPoint y: 153, distance: 195.5
click at [391, 153] on div "To activate drag with keyboard, press Alt + Enter. Once in keyboard drag state,…" at bounding box center [321, 179] width 610 height 244
click at [206, 210] on gmp-advanced-marker "Main content" at bounding box center [204, 207] width 8 height 12
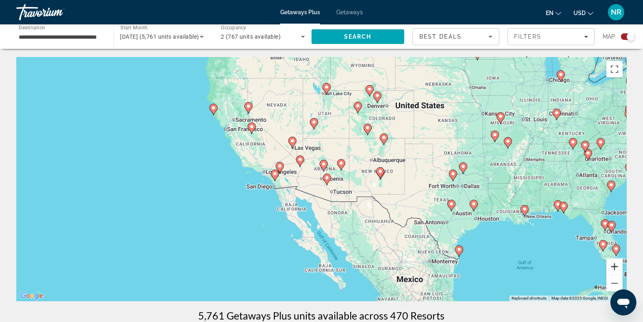
click at [616, 265] on button "Zoom in" at bounding box center [614, 266] width 16 height 16
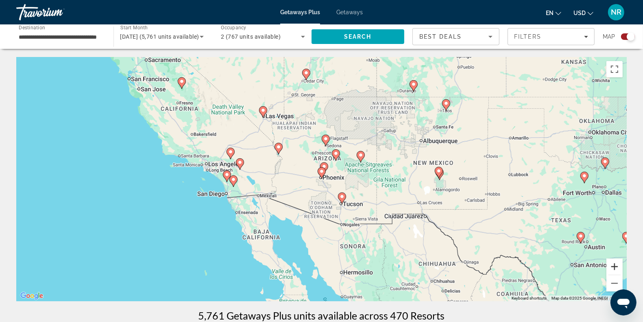
click at [616, 265] on button "Zoom in" at bounding box center [614, 266] width 16 height 16
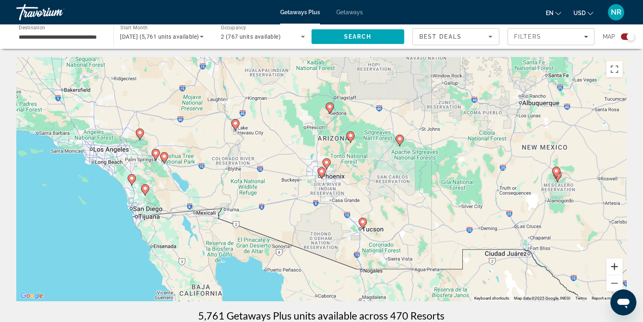
click at [616, 265] on button "Zoom in" at bounding box center [614, 266] width 16 height 16
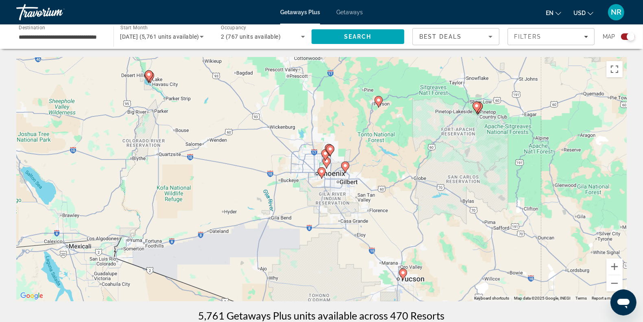
click at [403, 272] on image "Main content" at bounding box center [403, 272] width 5 height 5
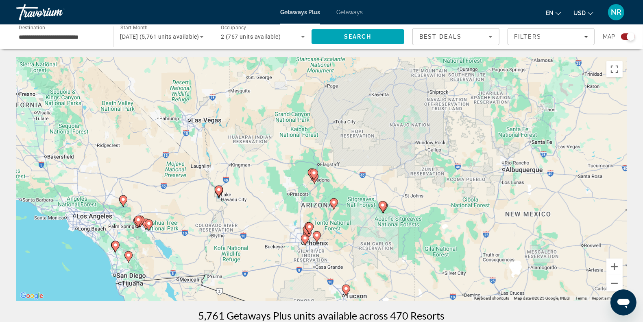
drag, startPoint x: 363, startPoint y: 186, endPoint x: 386, endPoint y: 298, distance: 114.5
click at [386, 298] on div "To activate drag with keyboard, press Alt + Enter. Once in keyboard drag state,…" at bounding box center [321, 179] width 610 height 244
click at [610, 265] on button "Zoom in" at bounding box center [614, 266] width 16 height 16
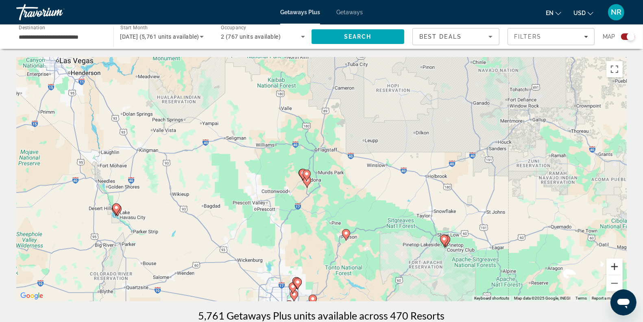
click at [611, 265] on button "Zoom in" at bounding box center [614, 266] width 16 height 16
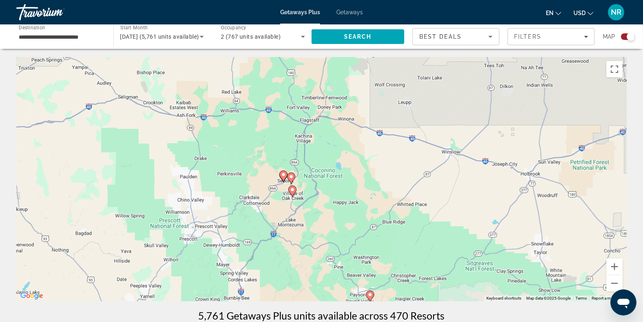
click at [294, 190] on image "Main content" at bounding box center [292, 189] width 5 height 5
type input "**********"
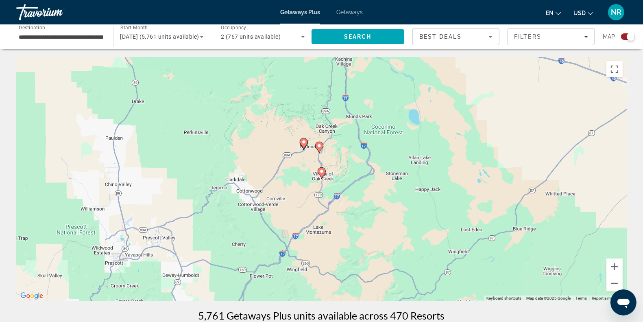
click at [324, 170] on icon "Main content" at bounding box center [321, 173] width 7 height 11
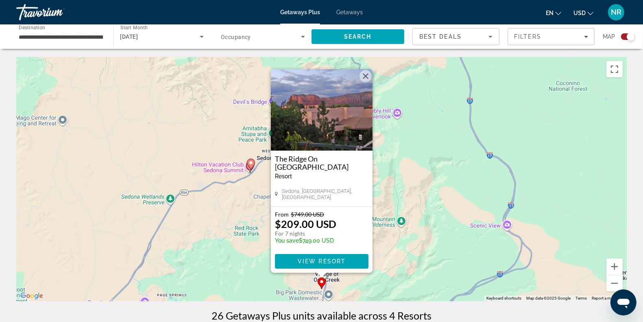
click at [253, 163] on image "Main content" at bounding box center [250, 162] width 5 height 5
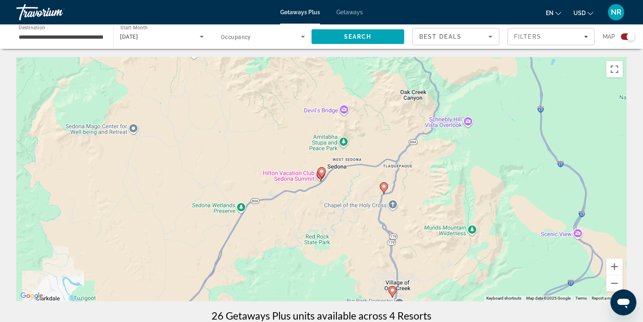
click at [322, 174] on icon "Main content" at bounding box center [321, 173] width 7 height 11
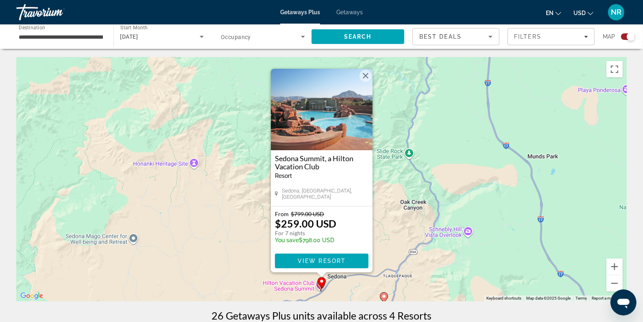
click at [250, 273] on div "To activate drag with keyboard, press Alt + Enter. Once in keyboard drag state,…" at bounding box center [321, 179] width 610 height 244
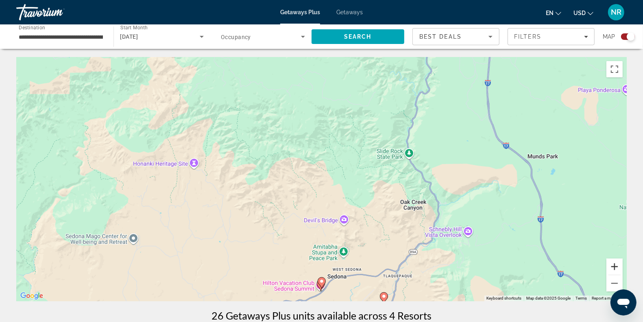
click at [613, 271] on button "Zoom in" at bounding box center [614, 266] width 16 height 16
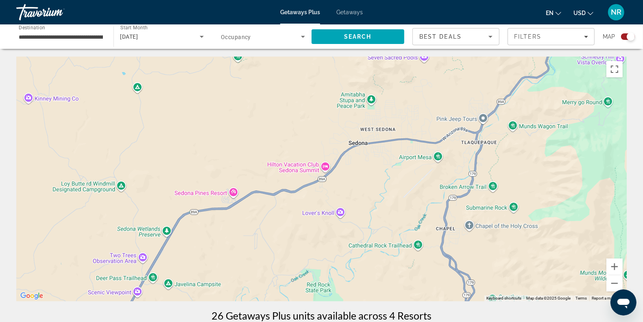
drag, startPoint x: 427, startPoint y: 255, endPoint x: 431, endPoint y: 22, distance: 233.9
click at [431, 22] on div "**********" at bounding box center [321, 161] width 643 height 322
click at [610, 277] on button "Zoom out" at bounding box center [614, 283] width 16 height 16
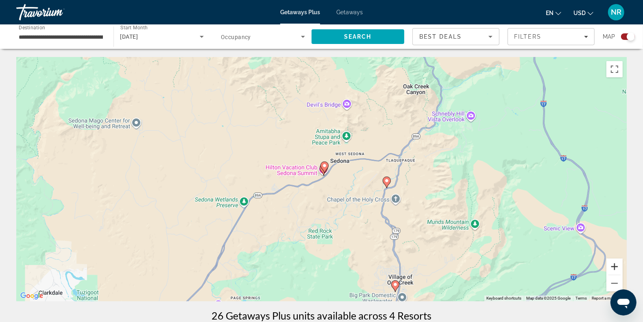
click at [619, 263] on button "Zoom in" at bounding box center [614, 266] width 16 height 16
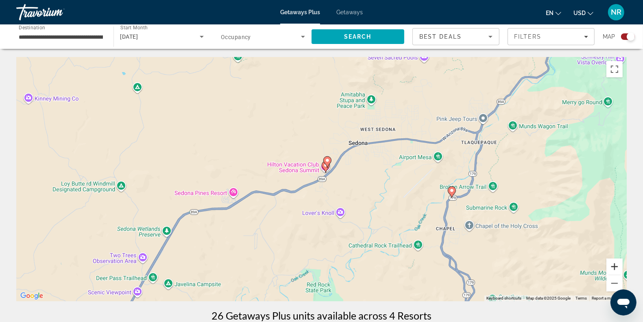
click at [619, 263] on button "Zoom in" at bounding box center [614, 266] width 16 height 16
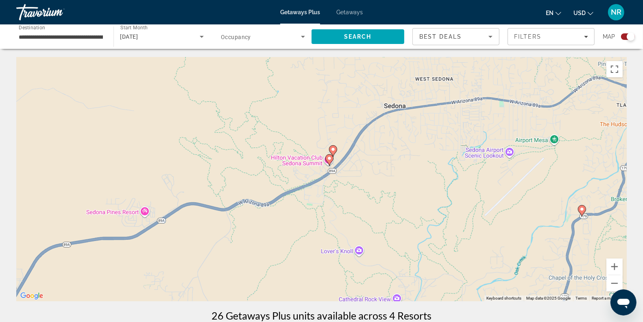
click at [331, 162] on icon "Main content" at bounding box center [329, 159] width 8 height 11
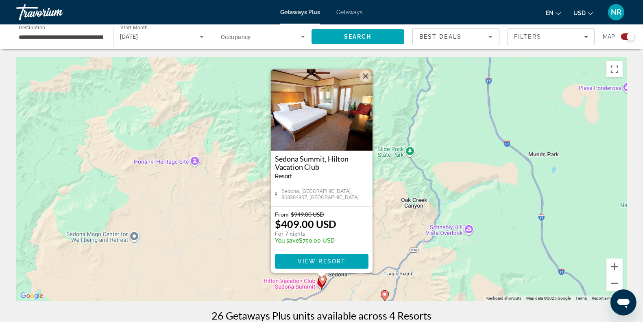
click at [365, 76] on button "Close" at bounding box center [365, 76] width 12 height 12
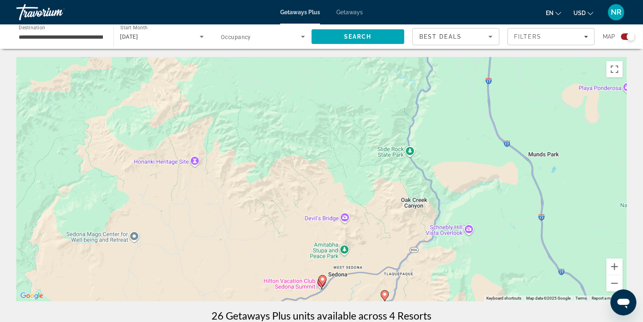
click at [384, 298] on icon "Main content" at bounding box center [384, 295] width 7 height 11
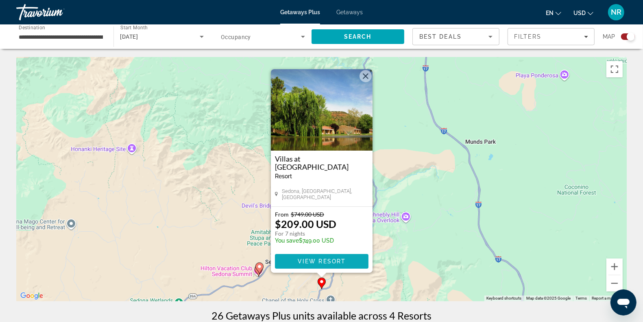
click at [318, 261] on span "View Resort" at bounding box center [321, 261] width 48 height 7
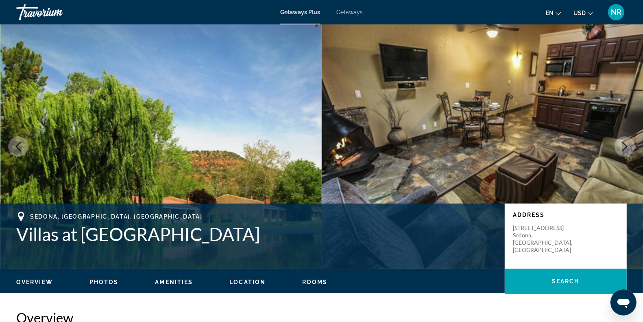
click at [245, 171] on img "Main content" at bounding box center [161, 146] width 322 height 244
click at [105, 285] on div "Overview Photos Amenities Location Rooms Search" at bounding box center [321, 280] width 643 height 25
click at [105, 283] on span "Photos" at bounding box center [103, 282] width 29 height 7
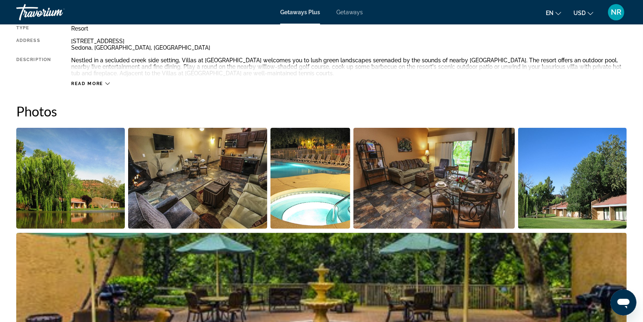
scroll to position [362, 0]
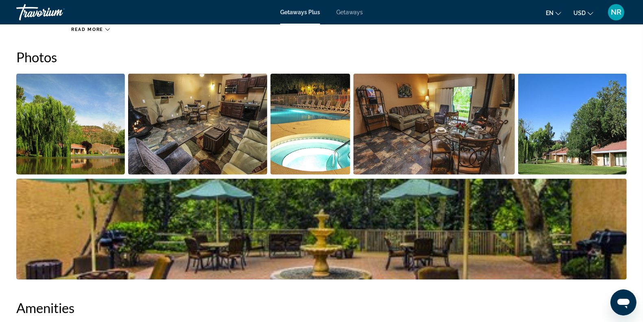
click at [76, 133] on img "Open full-screen image slider" at bounding box center [70, 124] width 109 height 101
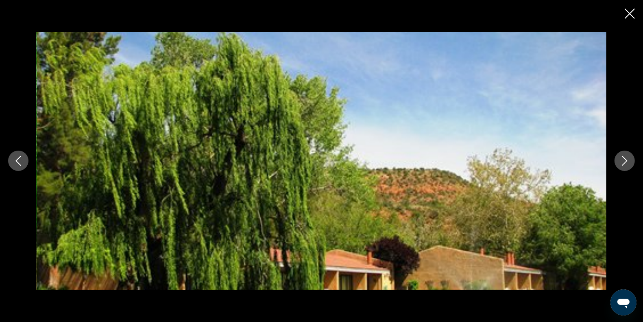
click at [643, 317] on div "prev next" at bounding box center [321, 161] width 643 height 322
click at [621, 155] on button "Next image" at bounding box center [624, 160] width 20 height 20
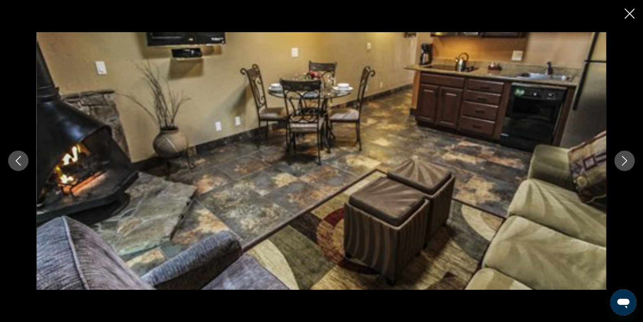
click at [621, 155] on button "Next image" at bounding box center [624, 160] width 20 height 20
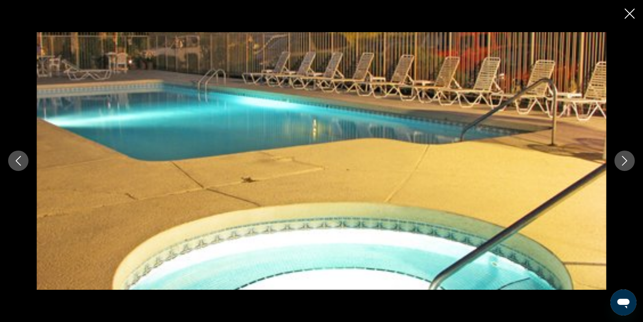
click at [621, 155] on button "Next image" at bounding box center [624, 160] width 20 height 20
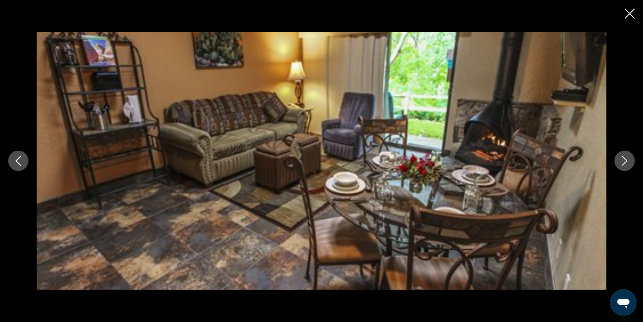
click at [621, 155] on button "Next image" at bounding box center [624, 160] width 20 height 20
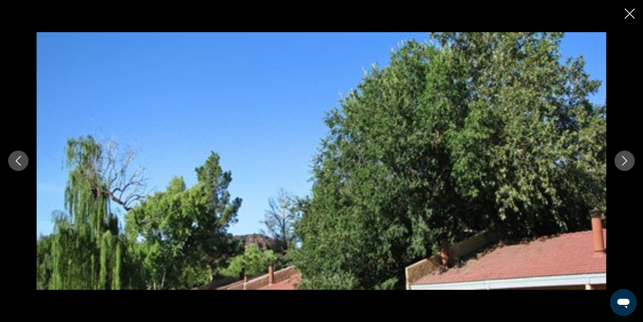
click at [621, 155] on button "Next image" at bounding box center [624, 160] width 20 height 20
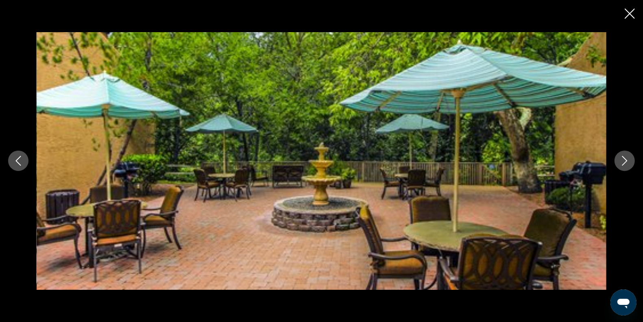
click at [621, 155] on button "Next image" at bounding box center [624, 160] width 20 height 20
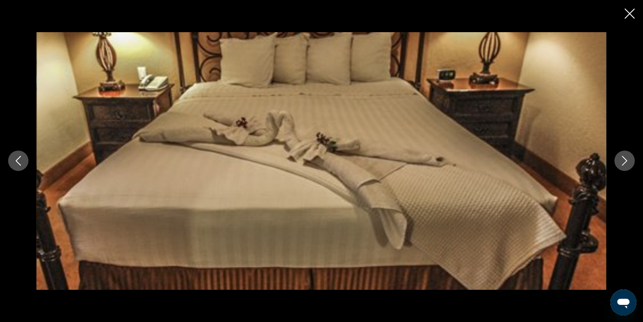
click at [621, 155] on button "Next image" at bounding box center [624, 160] width 20 height 20
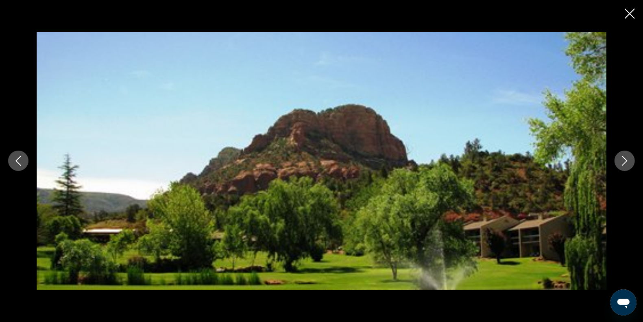
click at [621, 155] on button "Next image" at bounding box center [624, 160] width 20 height 20
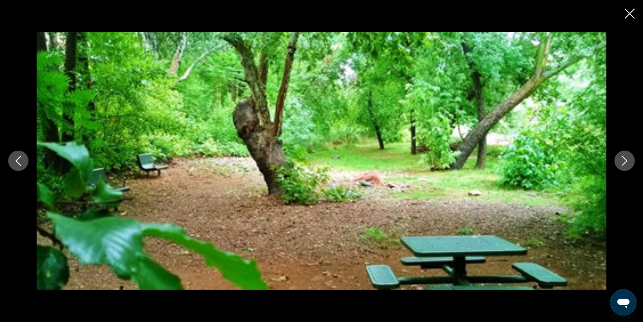
click at [621, 155] on button "Next image" at bounding box center [624, 160] width 20 height 20
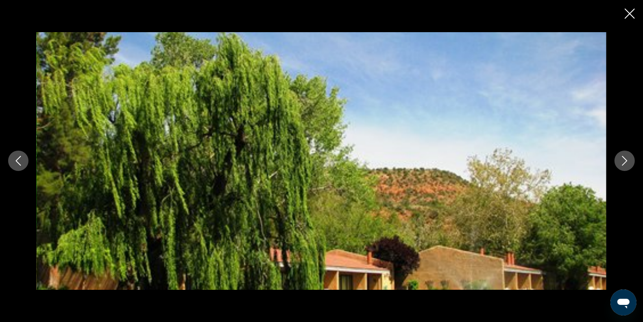
click at [621, 155] on button "Next image" at bounding box center [624, 160] width 20 height 20
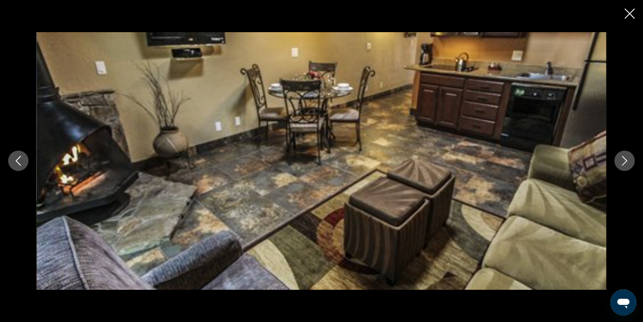
click at [621, 155] on button "Next image" at bounding box center [624, 160] width 20 height 20
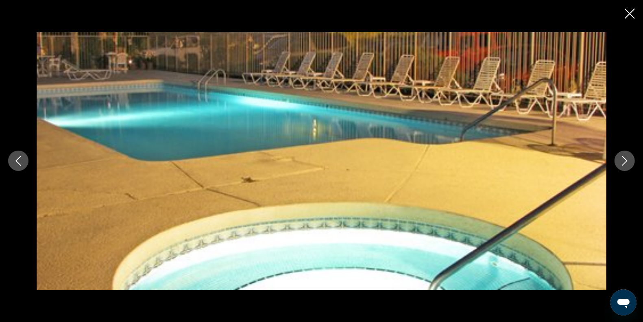
click at [627, 13] on icon "Close slideshow" at bounding box center [630, 14] width 10 height 10
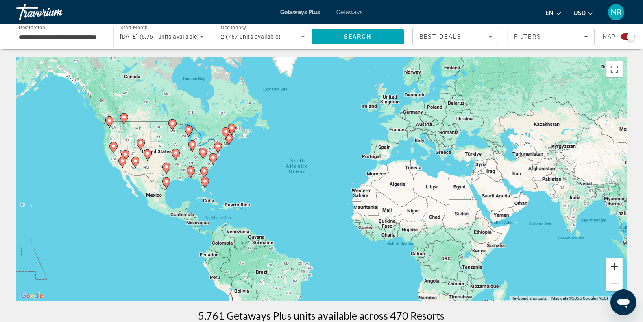
click at [615, 266] on button "Zoom in" at bounding box center [614, 266] width 16 height 16
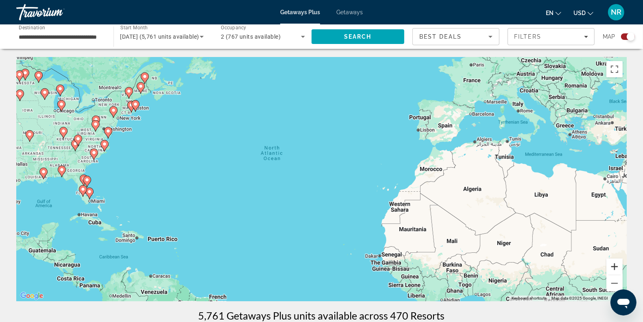
click at [615, 266] on button "Zoom in" at bounding box center [614, 266] width 16 height 16
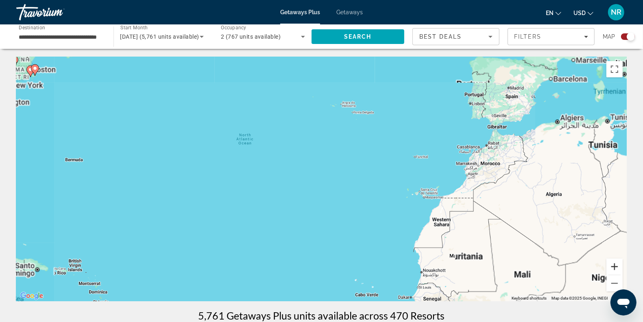
click at [615, 266] on button "Zoom in" at bounding box center [614, 266] width 16 height 16
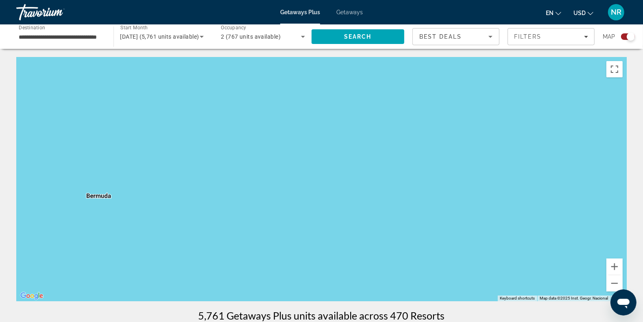
drag, startPoint x: 224, startPoint y: 193, endPoint x: 650, endPoint y: 266, distance: 432.0
click at [643, 266] on html "**********" at bounding box center [321, 161] width 643 height 322
click at [618, 285] on button "Zoom out" at bounding box center [614, 283] width 16 height 16
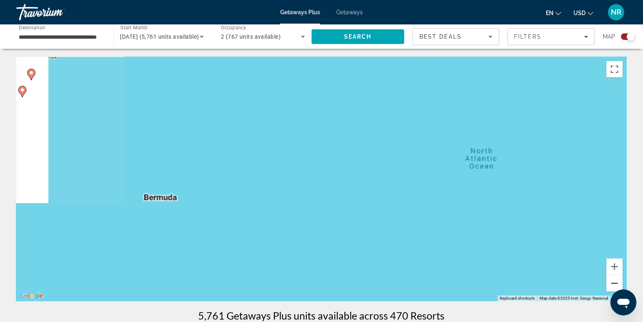
click at [618, 285] on button "Zoom out" at bounding box center [614, 283] width 16 height 16
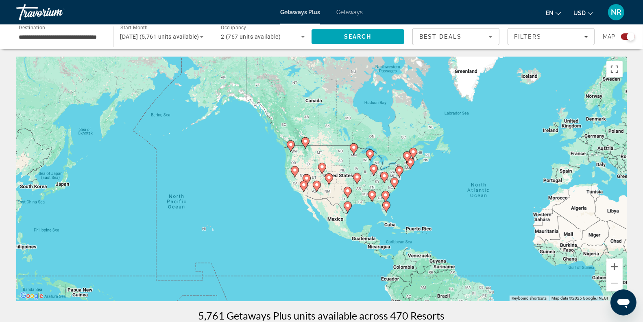
drag, startPoint x: 288, startPoint y: 187, endPoint x: 424, endPoint y: 205, distance: 136.9
click at [424, 205] on div "To activate drag with keyboard, press Alt + Enter. Once in keyboard drag state,…" at bounding box center [321, 179] width 610 height 244
click at [611, 268] on button "Zoom in" at bounding box center [614, 266] width 16 height 16
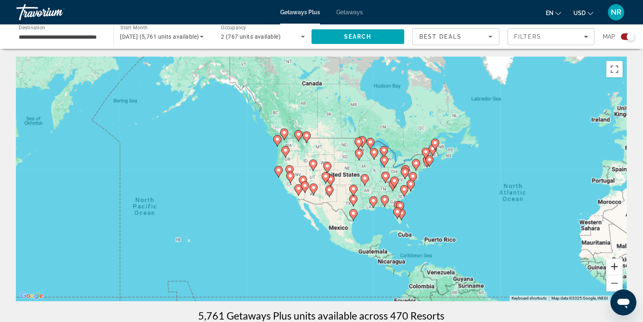
click at [611, 268] on button "Zoom in" at bounding box center [614, 266] width 16 height 16
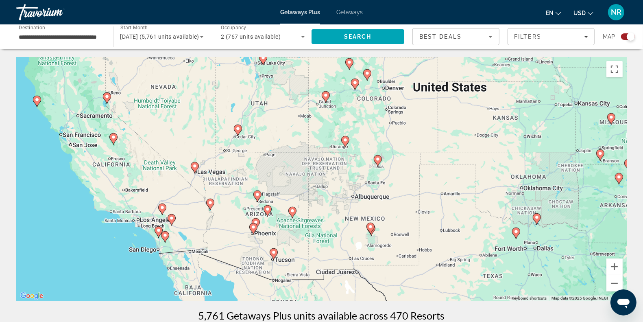
drag, startPoint x: 304, startPoint y: 228, endPoint x: 302, endPoint y: 171, distance: 57.0
click at [302, 171] on div "To activate drag with keyboard, press Alt + Enter. Once in keyboard drag state,…" at bounding box center [321, 179] width 610 height 244
click at [613, 264] on button "Zoom in" at bounding box center [614, 266] width 16 height 16
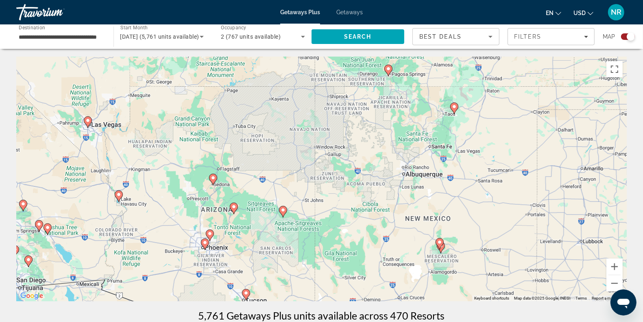
drag, startPoint x: 261, startPoint y: 225, endPoint x: 281, endPoint y: 184, distance: 45.1
click at [281, 184] on div "To activate drag with keyboard, press Alt + Enter. Once in keyboard drag state,…" at bounding box center [321, 179] width 610 height 244
click at [214, 181] on icon "Main content" at bounding box center [212, 179] width 7 height 11
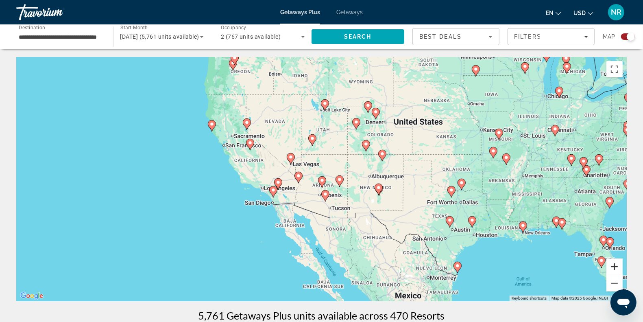
click at [616, 268] on button "Zoom in" at bounding box center [614, 266] width 16 height 16
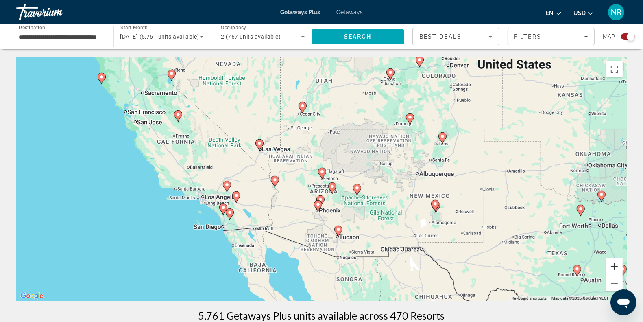
click at [616, 268] on button "Zoom in" at bounding box center [614, 266] width 16 height 16
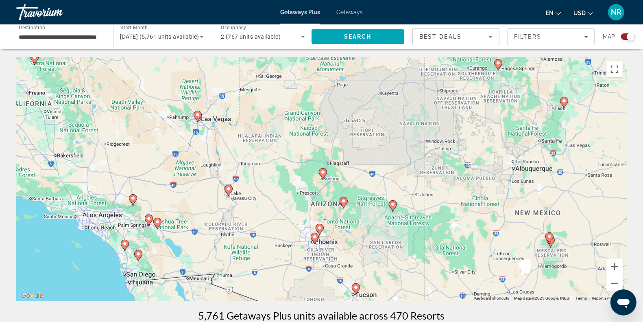
click at [336, 239] on div "To navigate, press the arrow keys. To activate drag with keyboard, press Alt + …" at bounding box center [321, 179] width 610 height 244
click at [616, 262] on button "Zoom in" at bounding box center [614, 266] width 16 height 16
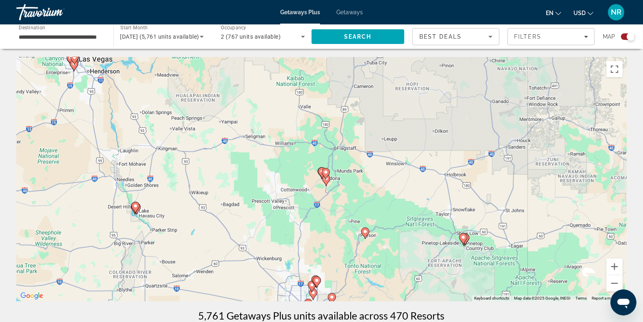
click at [368, 232] on icon "Main content" at bounding box center [364, 233] width 7 height 11
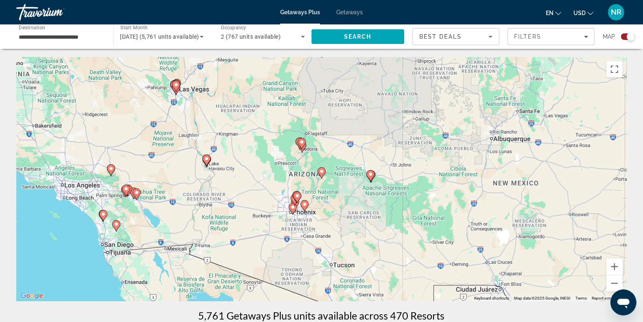
click at [320, 175] on icon "Main content" at bounding box center [321, 173] width 7 height 11
type input "**********"
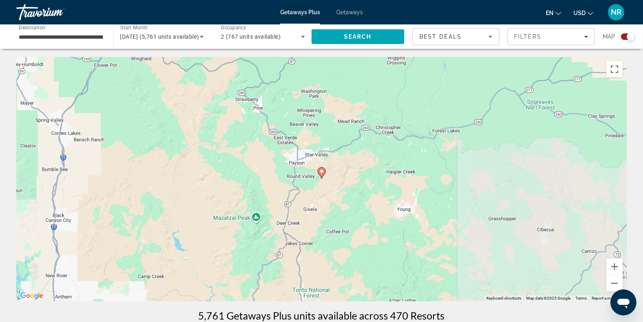
click at [320, 175] on icon "Main content" at bounding box center [321, 173] width 7 height 11
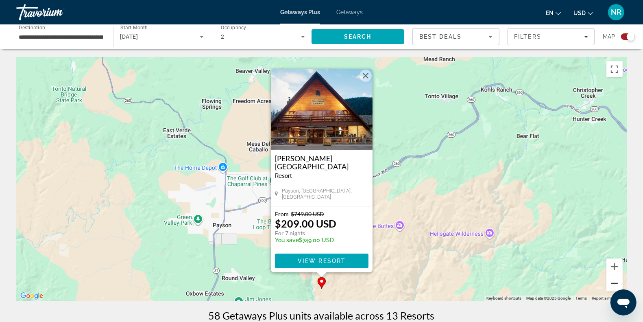
click at [613, 282] on button "Zoom out" at bounding box center [614, 283] width 16 height 16
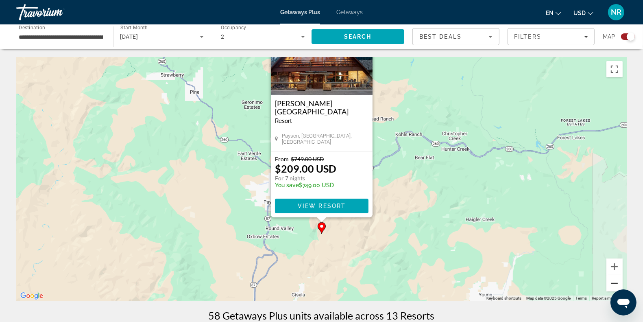
click at [613, 282] on button "Zoom out" at bounding box center [614, 283] width 16 height 16
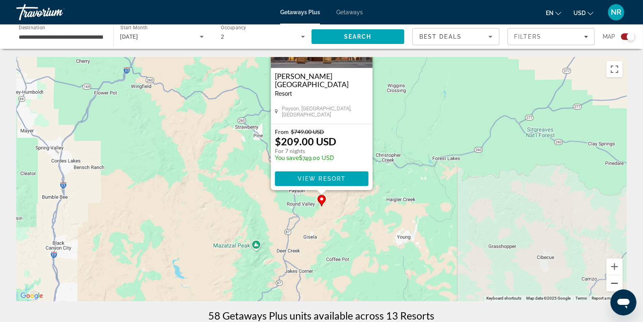
click at [613, 282] on button "Zoom out" at bounding box center [614, 283] width 16 height 16
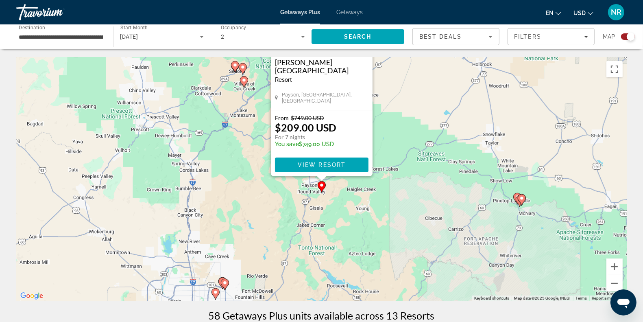
click at [520, 202] on icon "Main content" at bounding box center [522, 199] width 8 height 11
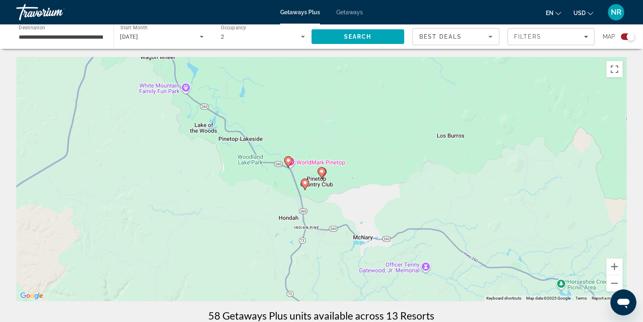
click at [322, 172] on image "Main content" at bounding box center [321, 171] width 5 height 5
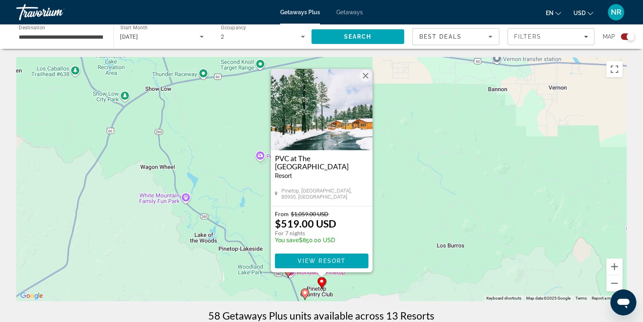
click at [305, 292] on image "Main content" at bounding box center [305, 292] width 5 height 5
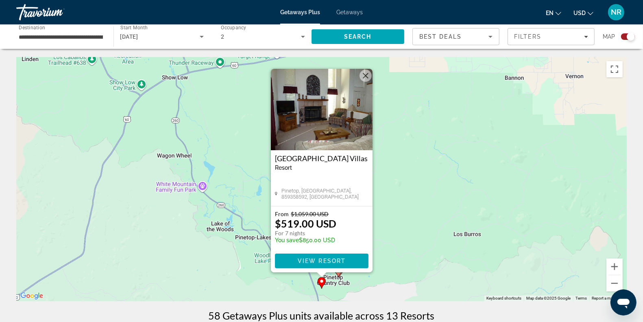
click at [288, 285] on div "To navigate, press the arrow keys. To activate drag with keyboard, press Alt + …" at bounding box center [321, 179] width 610 height 244
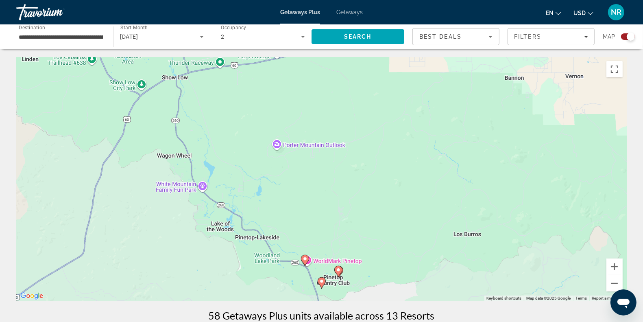
click at [307, 258] on image "Main content" at bounding box center [305, 258] width 5 height 5
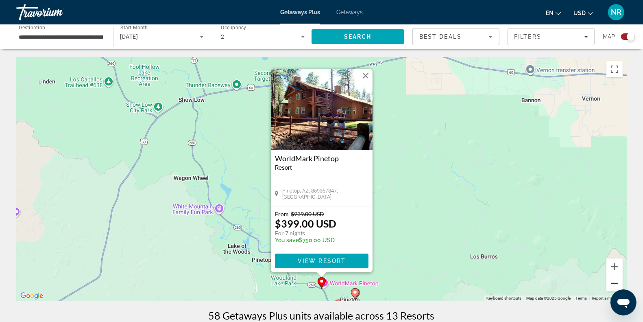
click at [609, 288] on button "Zoom out" at bounding box center [614, 283] width 16 height 16
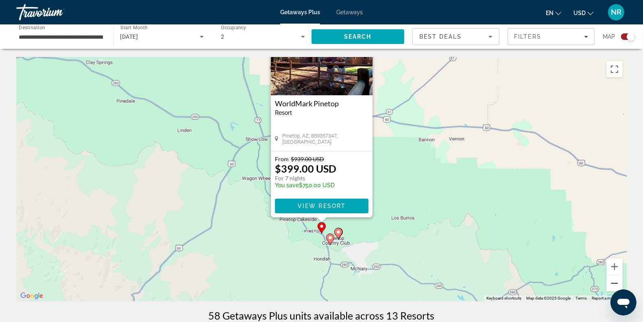
click at [609, 288] on button "Zoom out" at bounding box center [614, 283] width 16 height 16
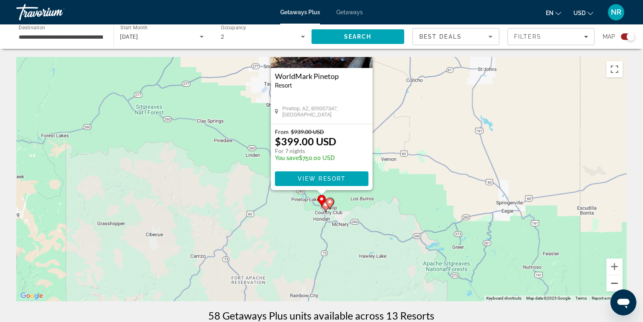
click at [609, 288] on button "Zoom out" at bounding box center [614, 283] width 16 height 16
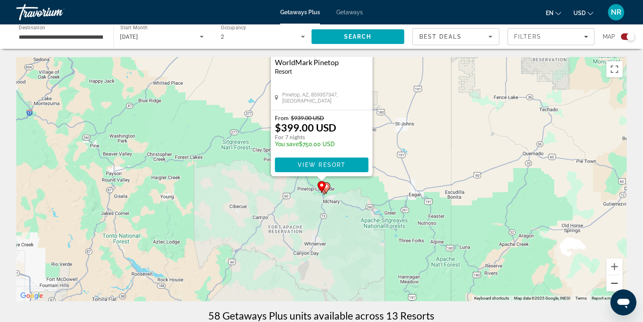
click at [609, 288] on button "Zoom out" at bounding box center [614, 283] width 16 height 16
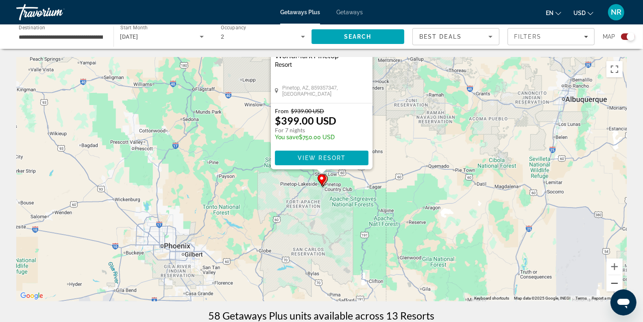
click at [609, 288] on button "Zoom out" at bounding box center [614, 283] width 16 height 16
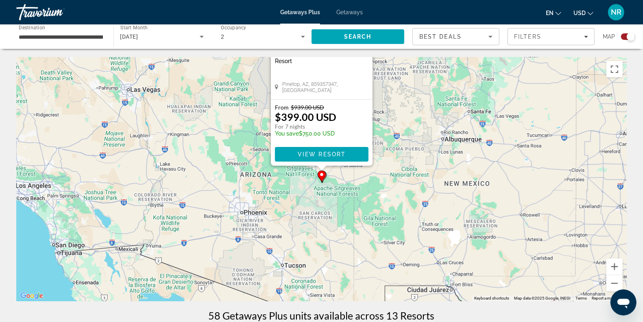
click at [287, 220] on div "To activate drag with keyboard, press Alt + Enter. Once in keyboard drag state,…" at bounding box center [321, 179] width 610 height 244
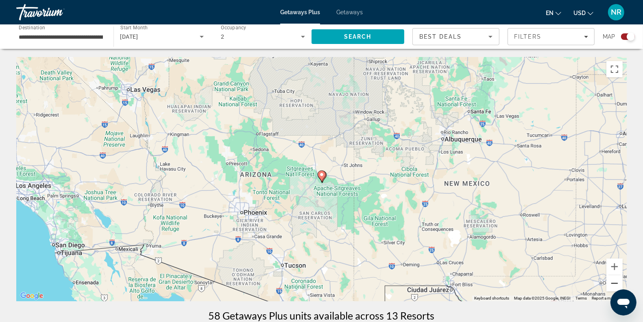
click at [611, 281] on button "Zoom out" at bounding box center [614, 283] width 16 height 16
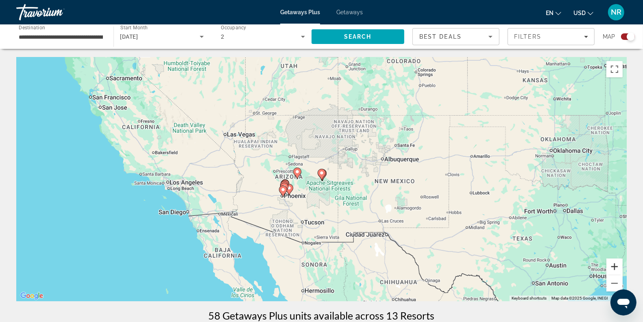
click at [611, 263] on button "Zoom in" at bounding box center [614, 266] width 16 height 16
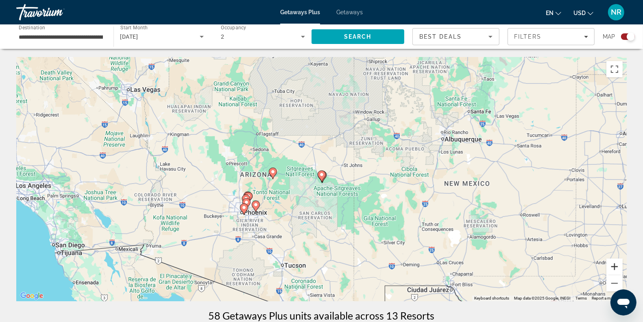
click at [611, 263] on button "Zoom in" at bounding box center [614, 266] width 16 height 16
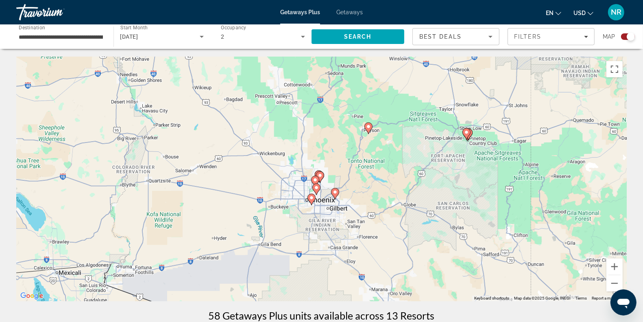
drag, startPoint x: 227, startPoint y: 192, endPoint x: 368, endPoint y: 146, distance: 149.0
click at [368, 146] on div "To activate drag with keyboard, press Alt + Enter. Once in keyboard drag state,…" at bounding box center [321, 179] width 610 height 244
click at [606, 264] on div "To activate drag with keyboard, press Alt + Enter. Once in keyboard drag state,…" at bounding box center [321, 179] width 610 height 244
click at [611, 268] on button "Zoom in" at bounding box center [614, 266] width 16 height 16
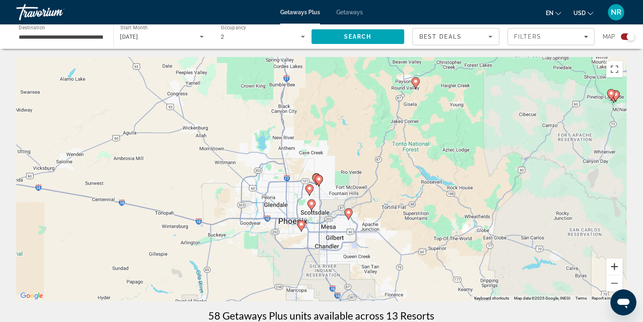
click at [611, 268] on button "Zoom in" at bounding box center [614, 266] width 16 height 16
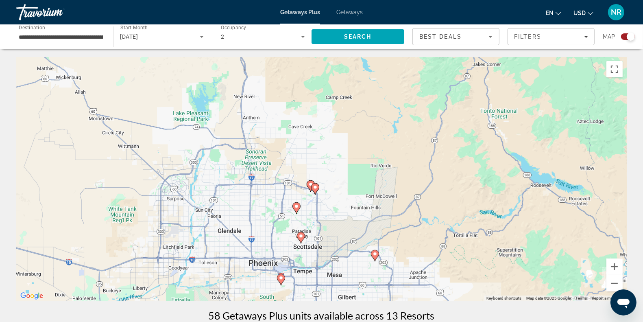
click at [299, 233] on icon "Main content" at bounding box center [300, 237] width 7 height 11
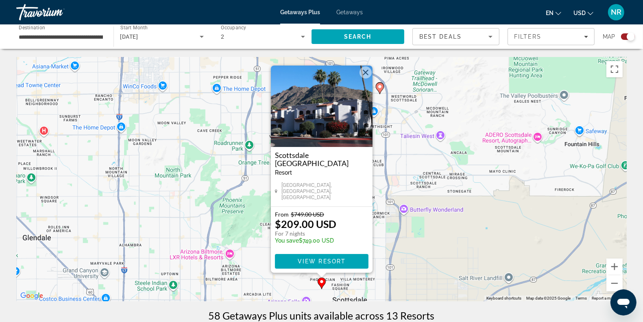
click at [234, 187] on div "To activate drag with keyboard, press Alt + Enter. Once in keyboard drag state,…" at bounding box center [321, 179] width 610 height 244
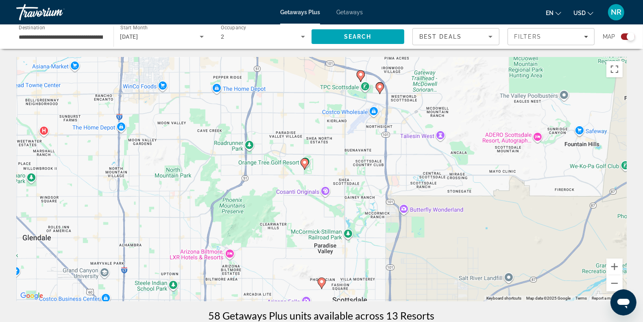
click at [379, 89] on image "Main content" at bounding box center [379, 86] width 5 height 5
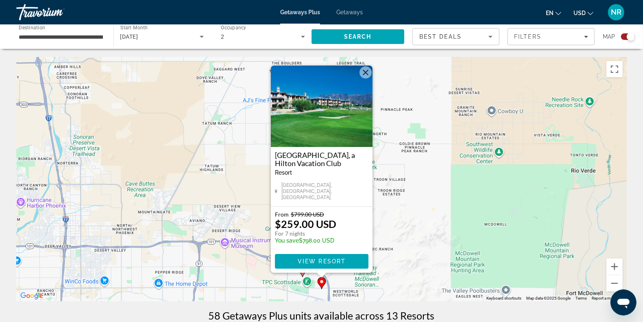
click at [213, 129] on div "To activate drag with keyboard, press Alt + Enter. Once in keyboard drag state,…" at bounding box center [321, 179] width 610 height 244
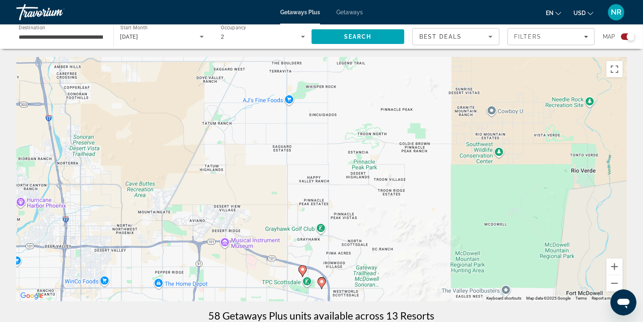
click at [331, 157] on div "To activate drag with keyboard, press Alt + Enter. Once in keyboard drag state,…" at bounding box center [321, 179] width 610 height 244
click at [616, 283] on button "Zoom out" at bounding box center [614, 283] width 16 height 16
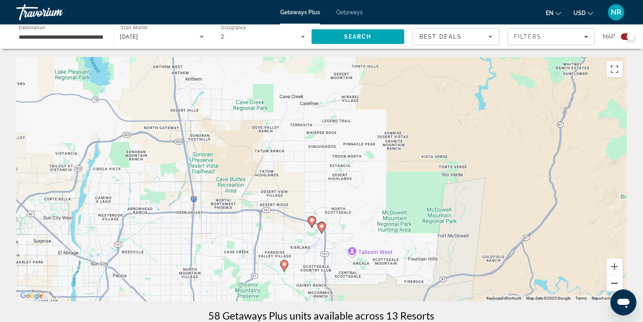
click at [616, 283] on button "Zoom out" at bounding box center [614, 283] width 16 height 16
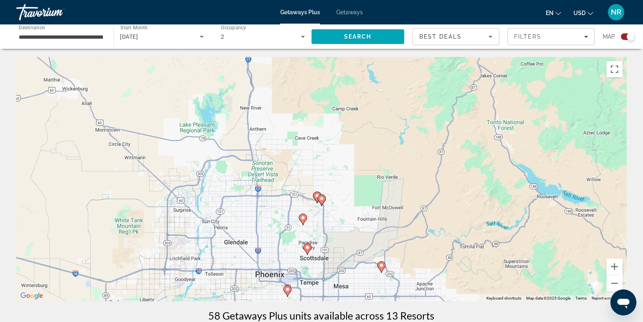
click at [305, 215] on icon "Main content" at bounding box center [302, 219] width 7 height 11
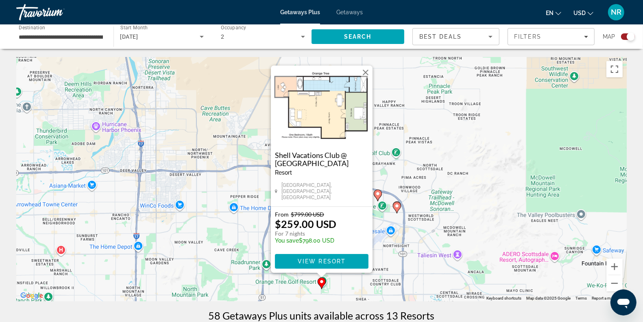
click at [401, 174] on div "To activate drag with keyboard, press Alt + Enter. Once in keyboard drag state,…" at bounding box center [321, 179] width 610 height 244
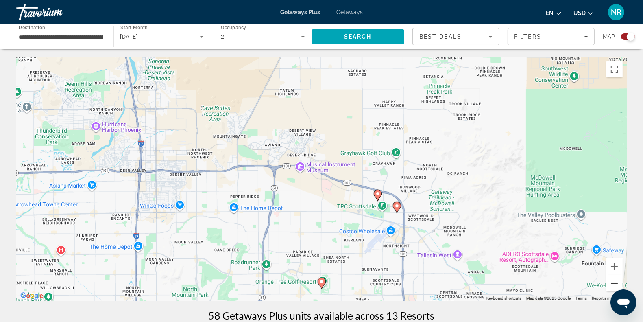
click at [613, 279] on button "Zoom out" at bounding box center [614, 283] width 16 height 16
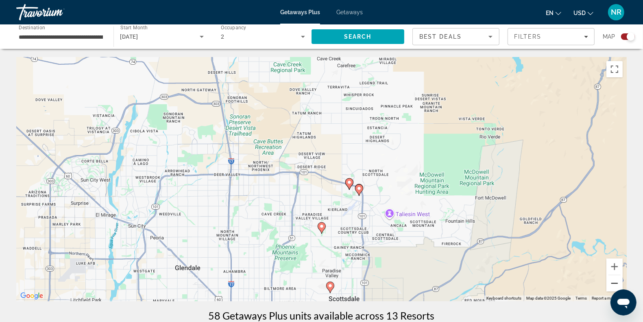
click at [613, 279] on button "Zoom out" at bounding box center [614, 283] width 16 height 16
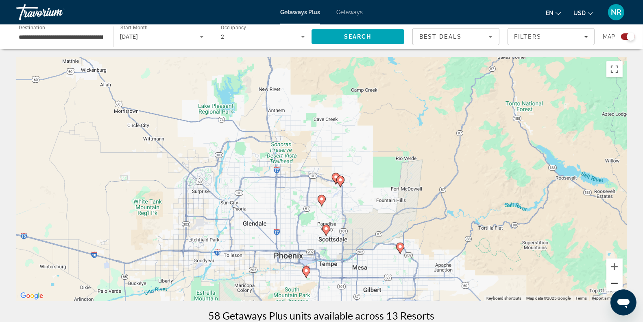
click at [613, 279] on button "Zoom out" at bounding box center [614, 283] width 16 height 16
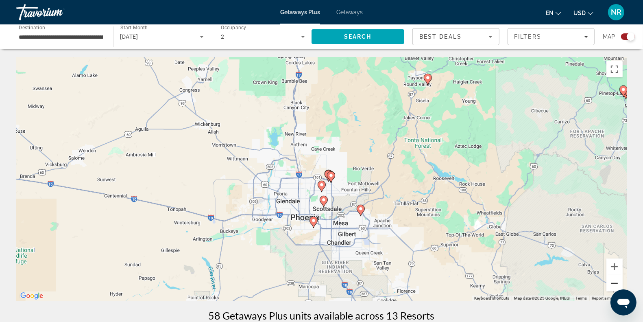
click at [613, 279] on button "Zoom out" at bounding box center [614, 283] width 16 height 16
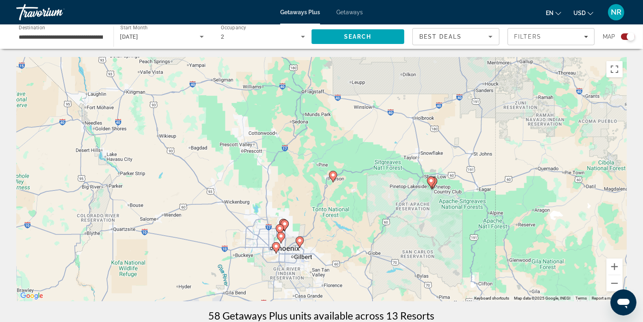
drag, startPoint x: 285, startPoint y: 131, endPoint x: 244, endPoint y: 183, distance: 66.6
click at [244, 183] on div "To activate drag with keyboard, press Alt + Enter. Once in keyboard drag state,…" at bounding box center [321, 179] width 610 height 244
click at [333, 175] on image "Main content" at bounding box center [333, 174] width 5 height 5
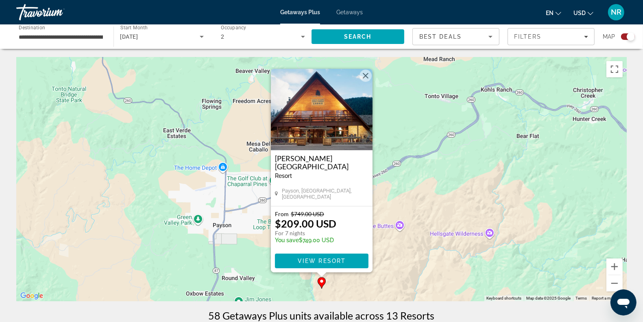
click at [363, 76] on button "Close" at bounding box center [365, 76] width 12 height 12
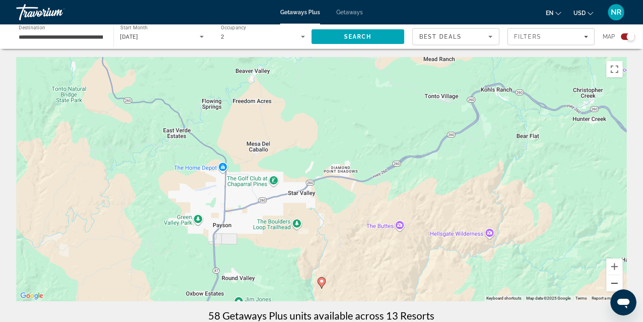
click at [612, 281] on button "Zoom out" at bounding box center [614, 283] width 16 height 16
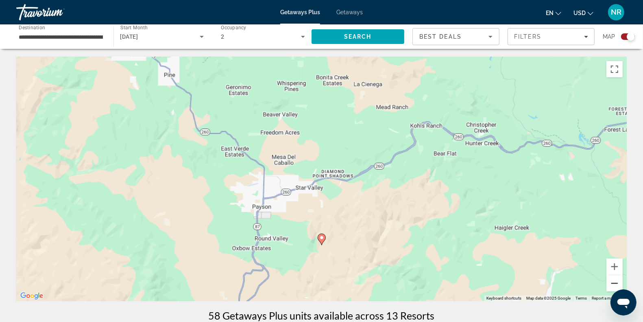
click at [612, 281] on button "Zoom out" at bounding box center [614, 283] width 16 height 16
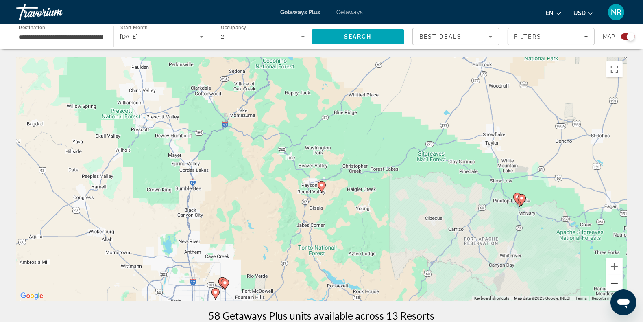
click at [612, 281] on button "Zoom out" at bounding box center [614, 283] width 16 height 16
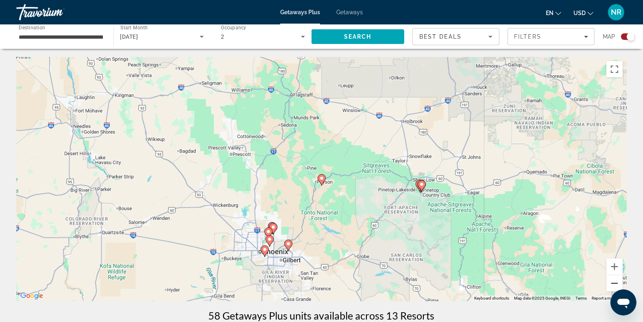
click at [612, 281] on button "Zoom out" at bounding box center [614, 283] width 16 height 16
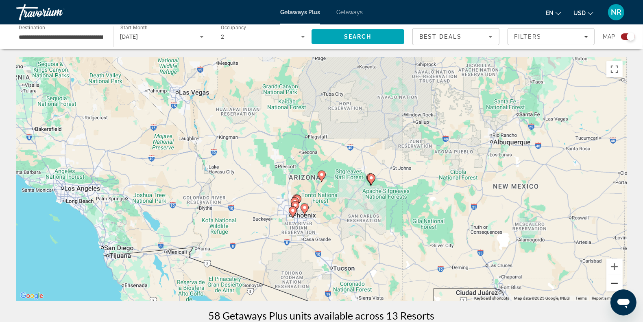
click at [612, 281] on button "Zoom out" at bounding box center [614, 283] width 16 height 16
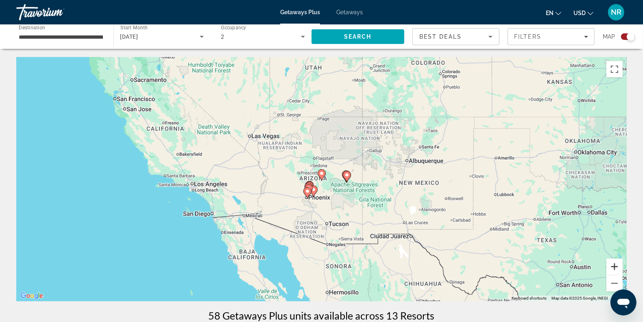
click at [609, 264] on button "Zoom in" at bounding box center [614, 266] width 16 height 16
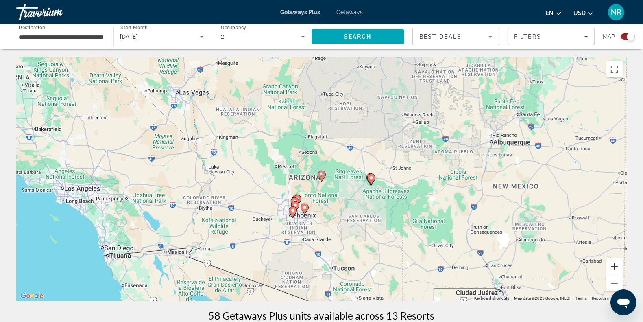
click at [609, 264] on button "Zoom in" at bounding box center [614, 266] width 16 height 16
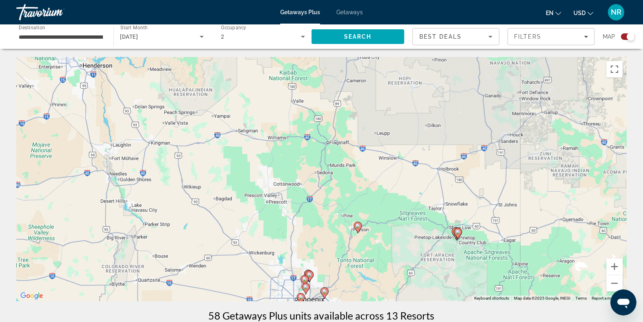
drag, startPoint x: 338, startPoint y: 162, endPoint x: 375, endPoint y: 210, distance: 60.7
click at [375, 210] on div "To activate drag with keyboard, press Alt + Enter. Once in keyboard drag state,…" at bounding box center [321, 179] width 610 height 244
click at [320, 179] on div "To activate drag with keyboard, press Alt + Enter. Once in keyboard drag state,…" at bounding box center [321, 179] width 610 height 244
click at [309, 274] on image "Main content" at bounding box center [309, 274] width 5 height 5
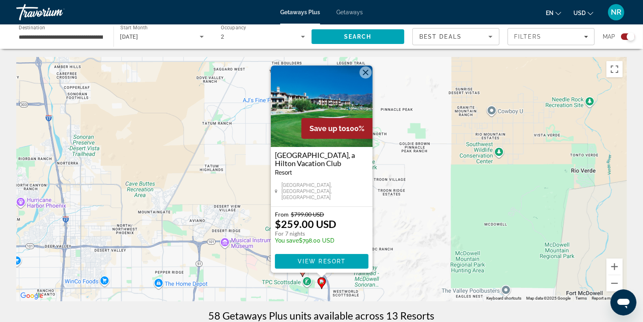
click at [325, 287] on gmp-advanced-marker "Main content" at bounding box center [322, 283] width 8 height 12
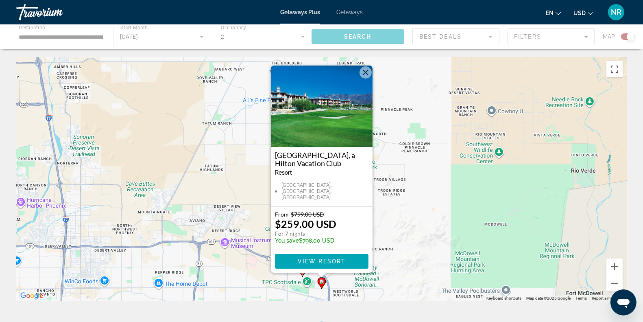
click at [322, 285] on icon "Main content" at bounding box center [321, 283] width 7 height 11
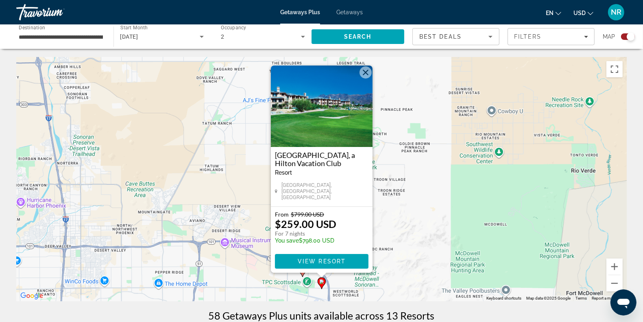
click at [403, 228] on div "To activate drag with keyboard, press Alt + Enter. Once in keyboard drag state,…" at bounding box center [321, 179] width 610 height 244
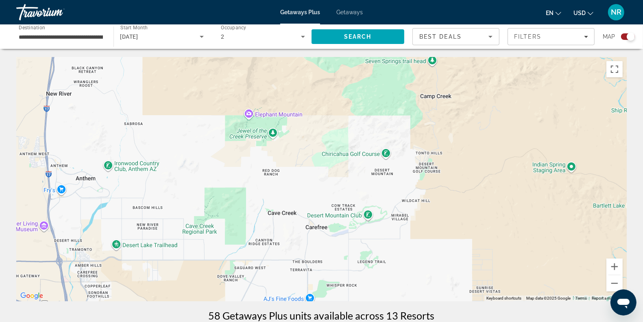
drag, startPoint x: 407, startPoint y: 146, endPoint x: 428, endPoint y: 346, distance: 200.3
click at [428, 321] on html "**********" at bounding box center [321, 161] width 643 height 322
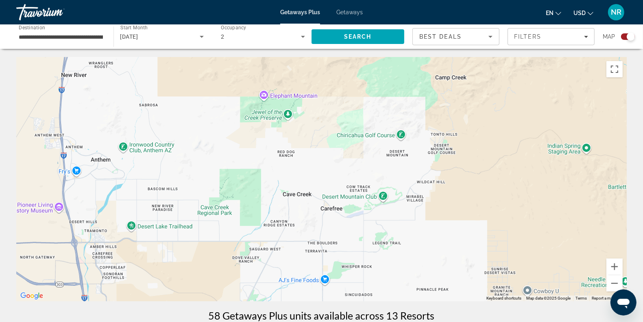
drag, startPoint x: 422, startPoint y: 179, endPoint x: 436, endPoint y: 163, distance: 21.3
click at [436, 163] on div "Main content" at bounding box center [321, 179] width 610 height 244
click at [609, 261] on button "Zoom in" at bounding box center [614, 266] width 16 height 16
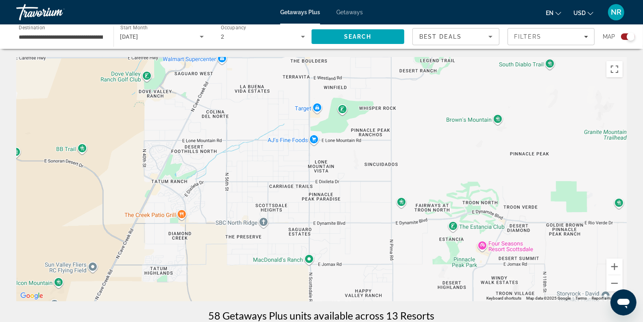
drag, startPoint x: 442, startPoint y: 181, endPoint x: 437, endPoint y: -44, distance: 225.8
click at [437, 0] on html "**********" at bounding box center [321, 161] width 643 height 322
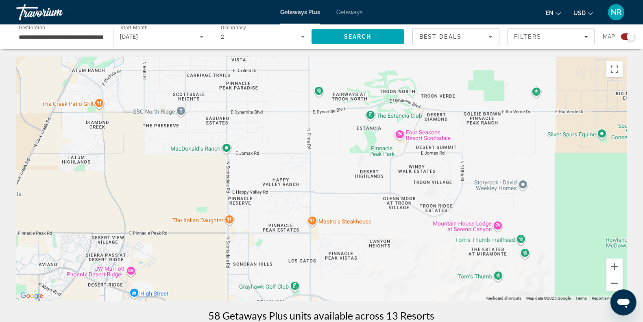
drag, startPoint x: 403, startPoint y: 203, endPoint x: 320, endPoint y: 90, distance: 140.0
click at [320, 90] on div "Main content" at bounding box center [321, 179] width 610 height 244
click at [402, 133] on div "Main content" at bounding box center [321, 179] width 610 height 244
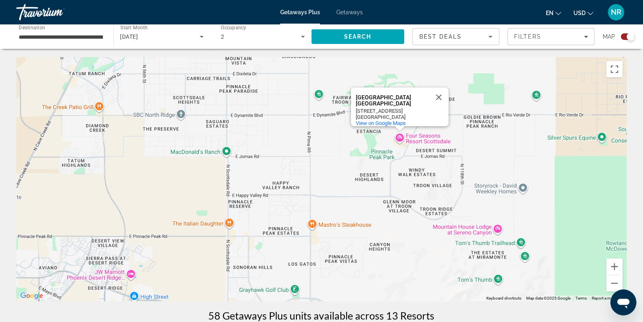
click at [456, 231] on div "[GEOGRAPHIC_DATA] [GEOGRAPHIC_DATA] [STREET_ADDRESS] View on Google Maps" at bounding box center [321, 179] width 610 height 244
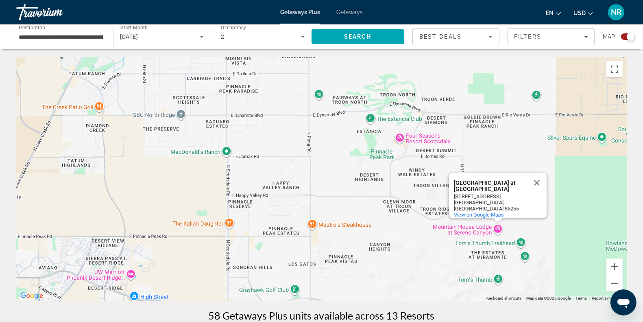
click at [499, 233] on div "[GEOGRAPHIC_DATA] at [GEOGRAPHIC_DATA] at [GEOGRAPHIC_DATA] [STREET_ADDRESS] Vi…" at bounding box center [321, 179] width 610 height 244
click at [612, 283] on button "Zoom out" at bounding box center [614, 283] width 16 height 16
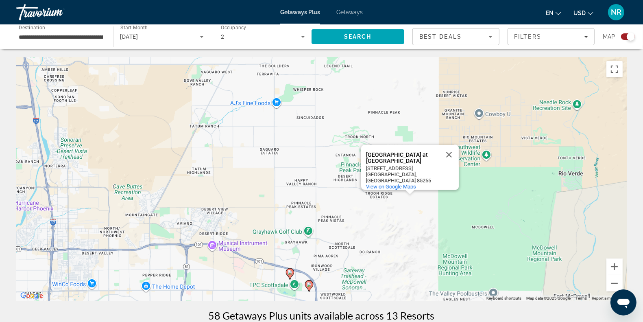
click at [292, 274] on image "Main content" at bounding box center [290, 272] width 5 height 5
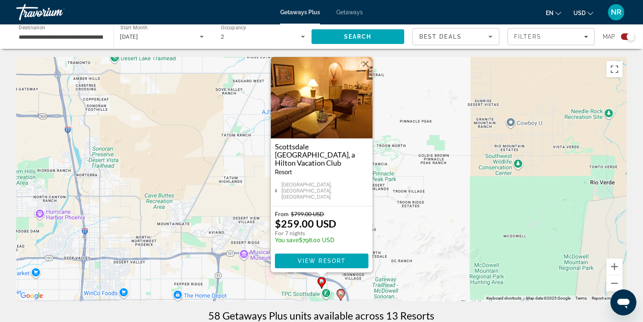
click at [342, 294] on image "Main content" at bounding box center [340, 293] width 5 height 5
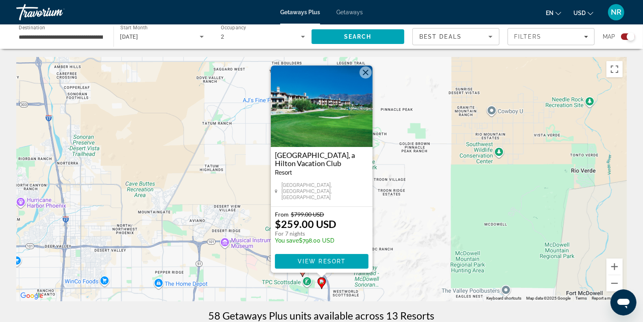
click at [431, 182] on div "To activate drag with keyboard, press Alt + Enter. Once in keyboard drag state,…" at bounding box center [321, 179] width 610 height 244
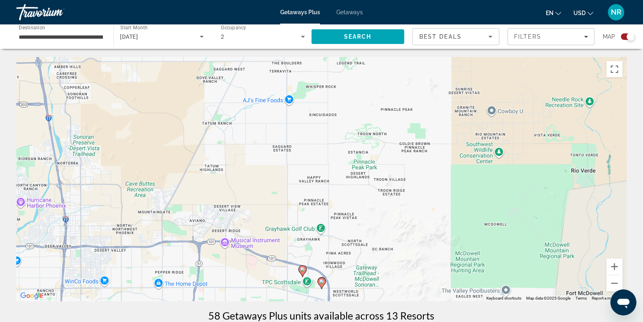
click at [352, 13] on span "Getaways" at bounding box center [349, 12] width 26 height 7
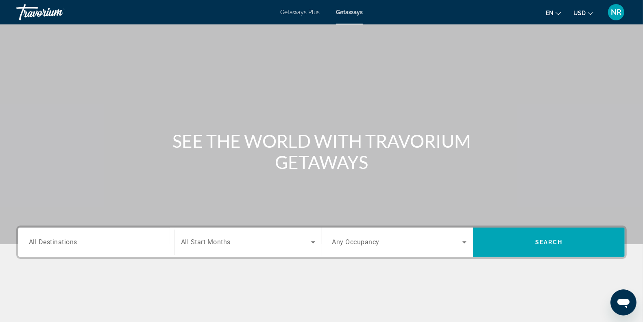
click at [108, 246] on input "Destination All Destinations" at bounding box center [96, 242] width 135 height 10
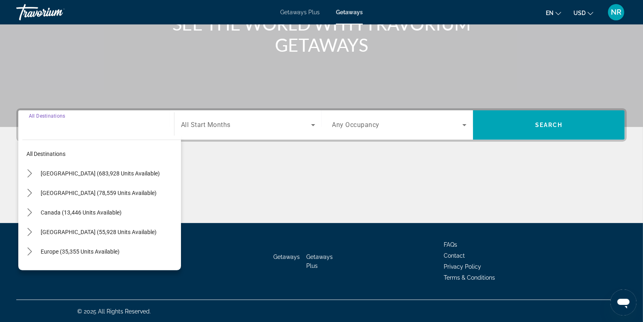
scroll to position [118, 0]
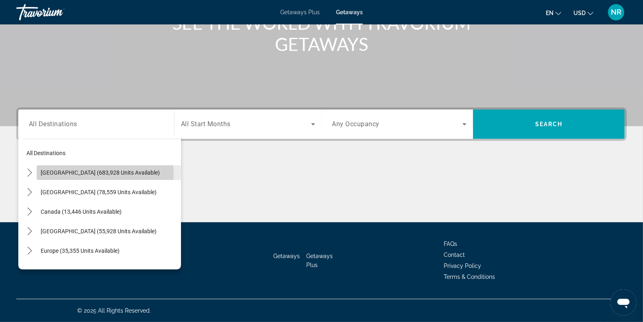
click at [90, 174] on span "[GEOGRAPHIC_DATA] (683,928 units available)" at bounding box center [100, 172] width 119 height 7
type input "**********"
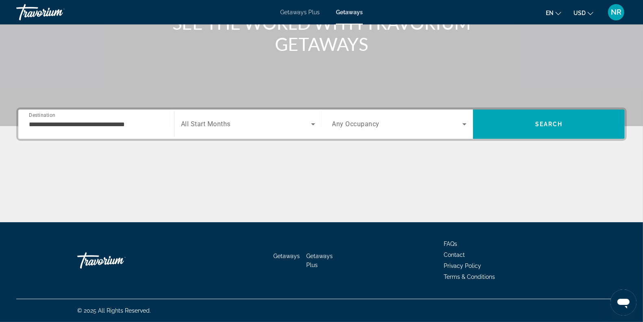
click at [220, 129] on div "Search widget" at bounding box center [248, 124] width 134 height 23
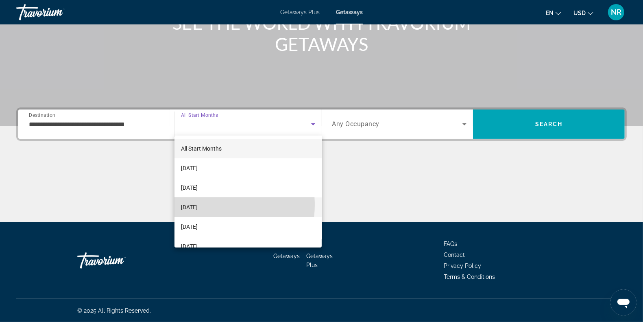
click at [198, 205] on span "[DATE]" at bounding box center [189, 207] width 17 height 10
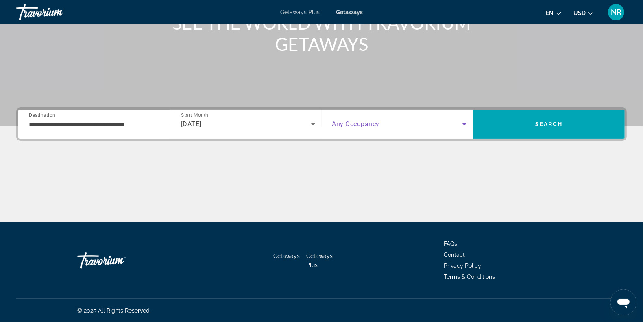
click at [349, 128] on span "Search widget" at bounding box center [397, 124] width 131 height 10
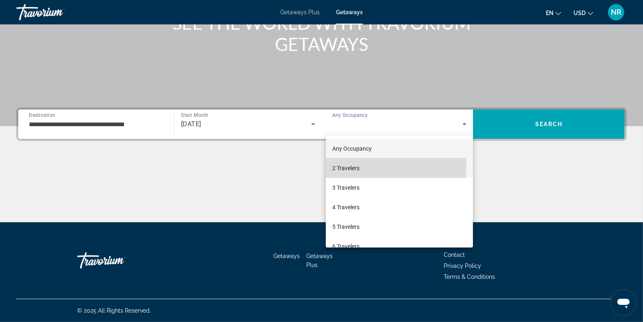
click at [347, 166] on span "2 Travelers" at bounding box center [345, 168] width 27 height 10
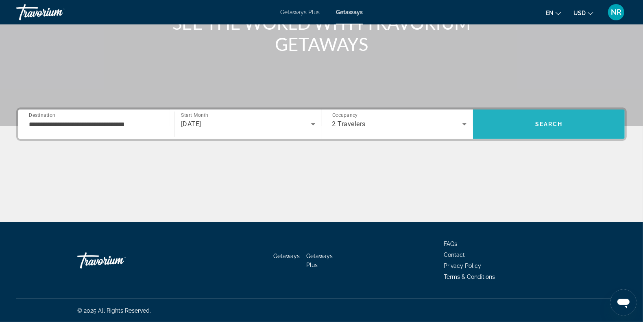
click at [533, 117] on span "Search" at bounding box center [549, 124] width 152 height 20
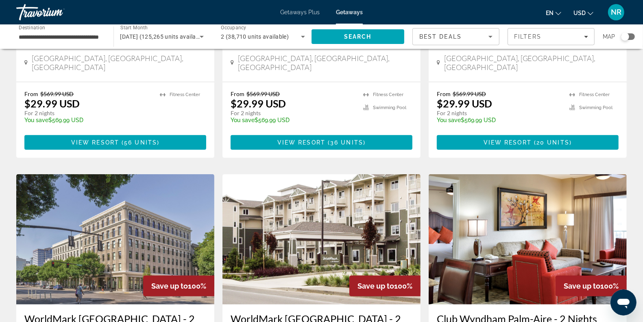
scroll to position [508, 0]
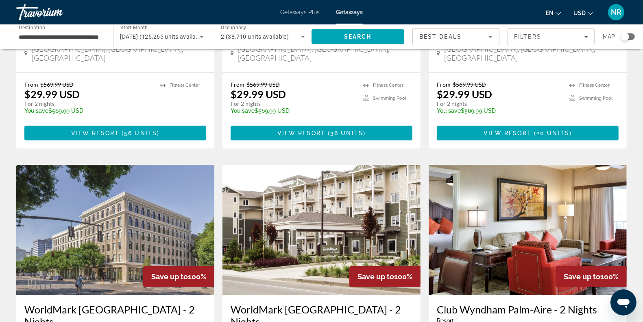
click at [630, 35] on div "Search widget" at bounding box center [628, 36] width 14 height 7
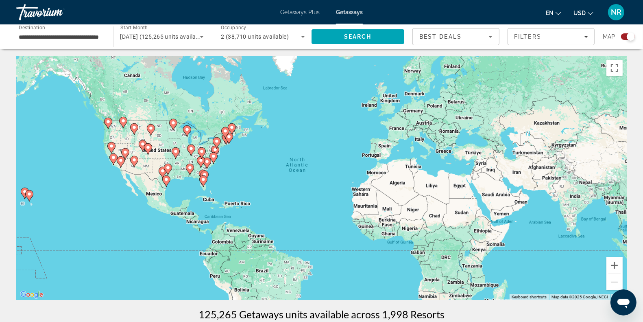
scroll to position [0, 0]
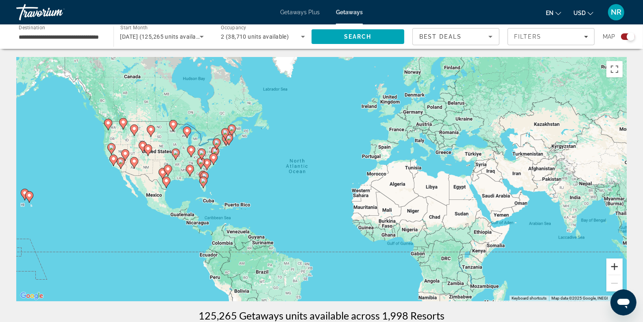
click at [611, 264] on button "Zoom in" at bounding box center [614, 266] width 16 height 16
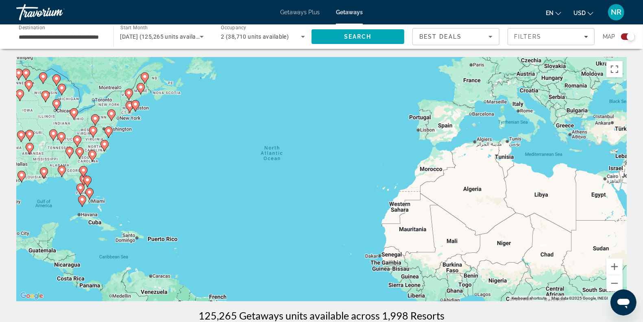
click at [559, 279] on div "To activate drag with keyboard, press Alt + Enter. Once in keyboard drag state,…" at bounding box center [321, 179] width 610 height 244
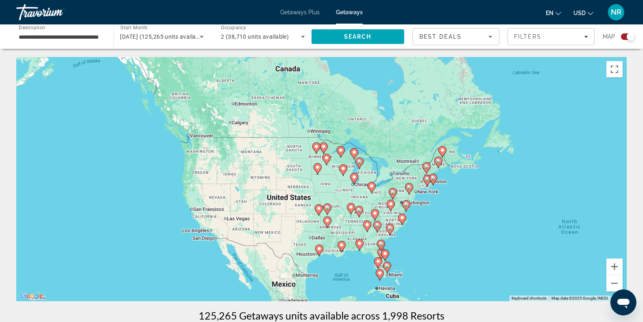
drag, startPoint x: 216, startPoint y: 149, endPoint x: 444, endPoint y: 225, distance: 241.2
click at [444, 225] on div "To activate drag with keyboard, press Alt + Enter. Once in keyboard drag state,…" at bounding box center [321, 179] width 610 height 244
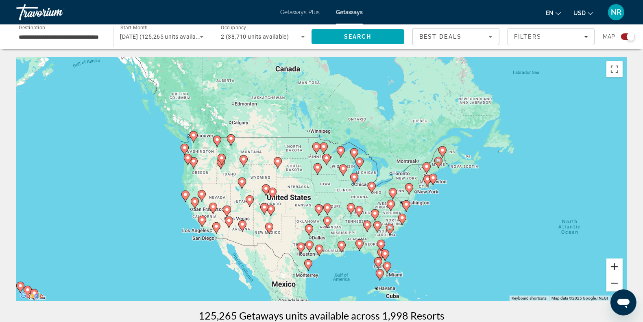
click at [615, 265] on button "Zoom in" at bounding box center [614, 266] width 16 height 16
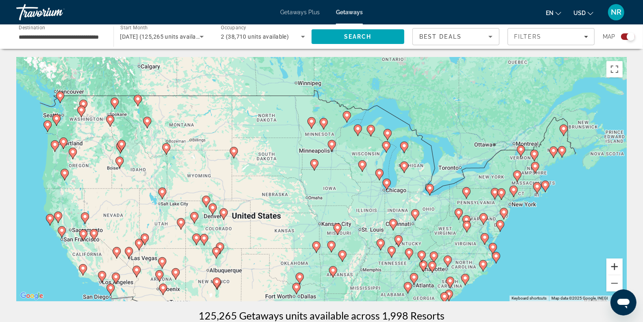
click at [615, 265] on button "Zoom in" at bounding box center [614, 266] width 16 height 16
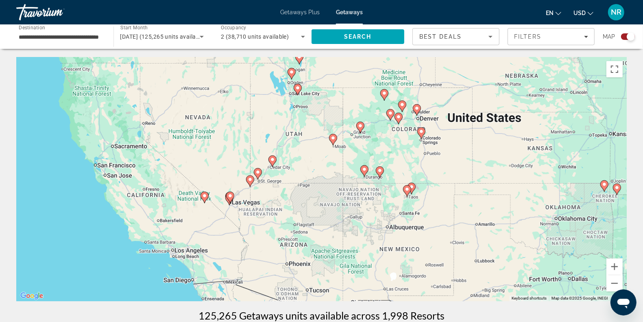
drag, startPoint x: 166, startPoint y: 192, endPoint x: 463, endPoint y: 57, distance: 326.3
click at [463, 57] on div "To activate drag with keyboard, press Alt + Enter. Once in keyboard drag state,…" at bounding box center [321, 179] width 610 height 244
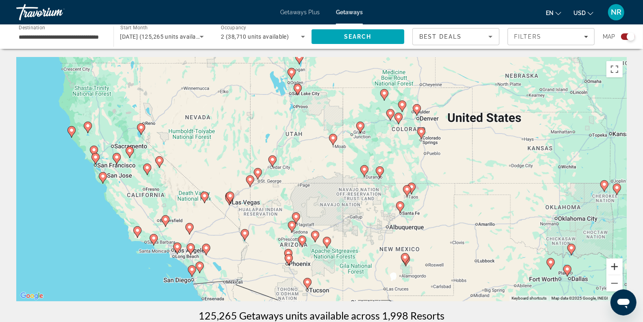
click at [612, 267] on button "Zoom in" at bounding box center [614, 266] width 16 height 16
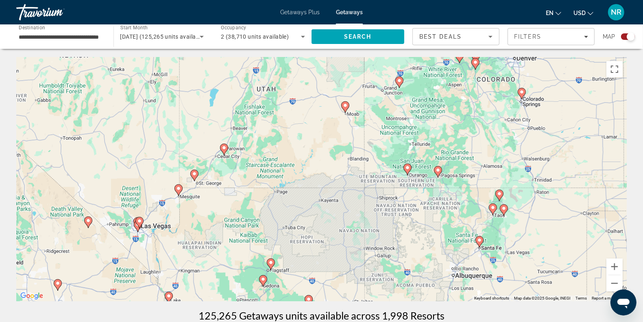
click at [302, 276] on div "To activate drag with keyboard, press Alt + Enter. Once in keyboard drag state,…" at bounding box center [321, 179] width 610 height 244
click at [270, 261] on image "Main content" at bounding box center [270, 262] width 5 height 5
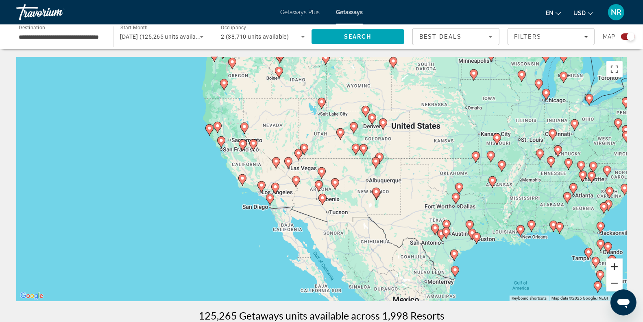
click at [616, 267] on button "Zoom in" at bounding box center [614, 266] width 16 height 16
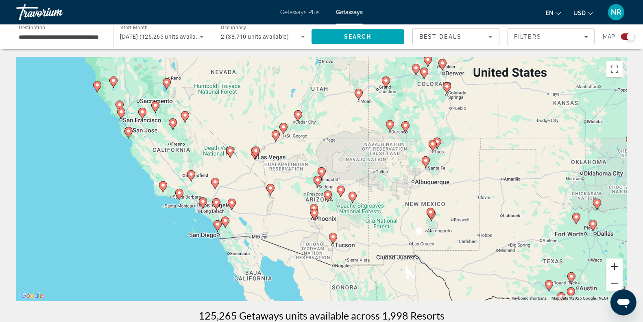
click at [616, 267] on button "Zoom in" at bounding box center [614, 266] width 16 height 16
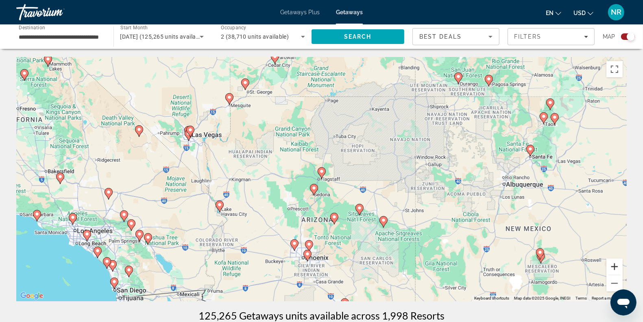
click at [616, 267] on button "Zoom in" at bounding box center [614, 266] width 16 height 16
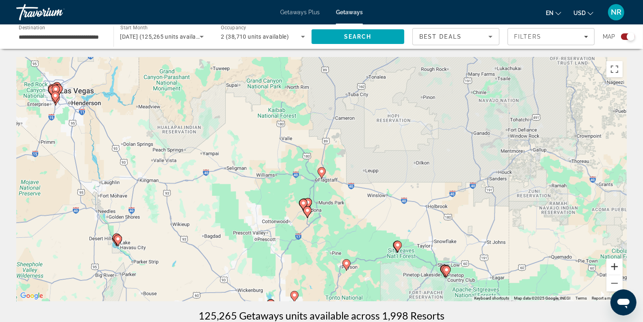
click at [616, 267] on button "Zoom in" at bounding box center [614, 266] width 16 height 16
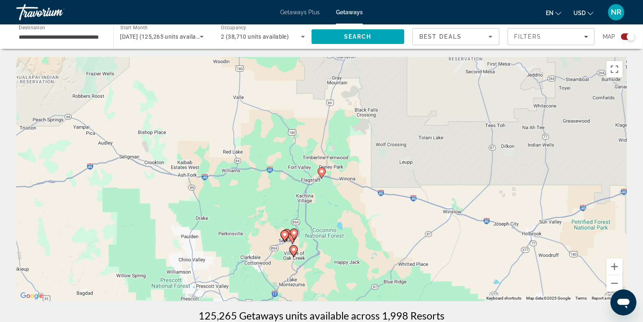
click at [296, 247] on image "Main content" at bounding box center [293, 249] width 5 height 5
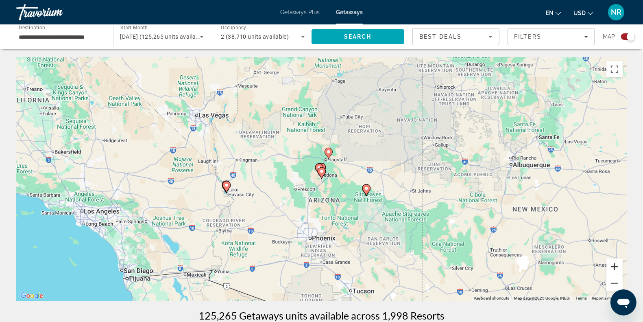
click at [611, 267] on button "Zoom in" at bounding box center [614, 266] width 16 height 16
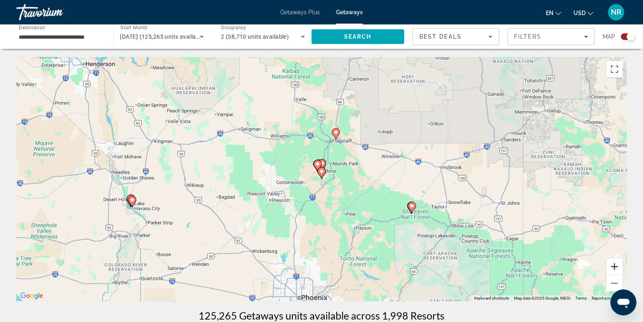
click at [611, 267] on button "Zoom in" at bounding box center [614, 266] width 16 height 16
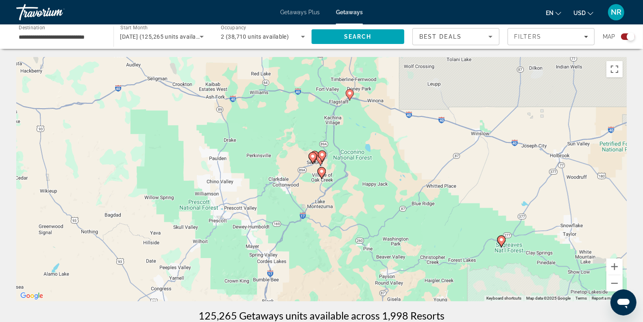
click at [342, 176] on div "To activate drag with keyboard, press Alt + Enter. Once in keyboard drag state,…" at bounding box center [321, 179] width 610 height 244
click at [323, 152] on icon "Main content" at bounding box center [321, 156] width 7 height 11
type input "**********"
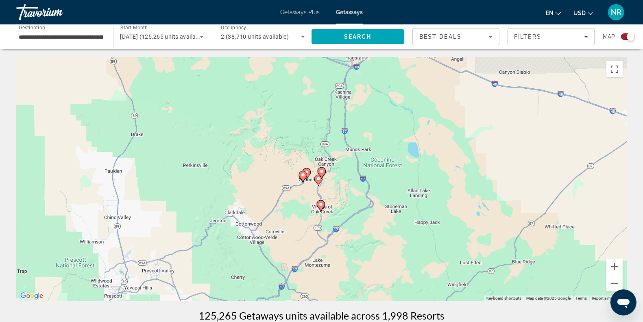
click at [323, 152] on div "To navigate, press the arrow keys. To activate drag with keyboard, press Alt + …" at bounding box center [321, 179] width 610 height 244
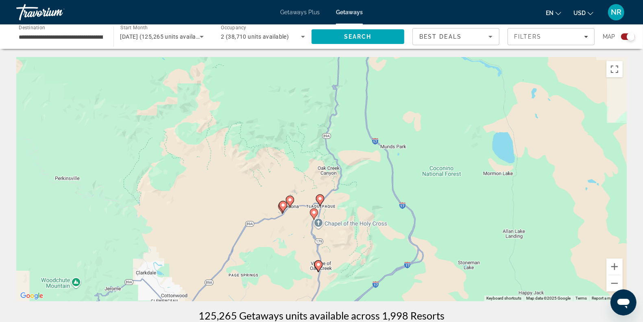
click at [318, 264] on image "Main content" at bounding box center [318, 264] width 5 height 5
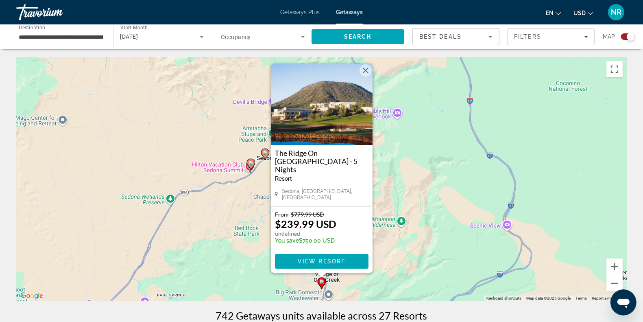
click at [238, 235] on div "To activate drag with keyboard, press Alt + Enter. Once in keyboard drag state,…" at bounding box center [321, 179] width 610 height 244
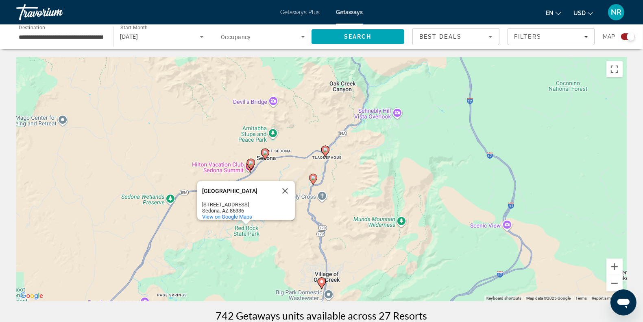
click at [267, 153] on image "Main content" at bounding box center [265, 152] width 5 height 5
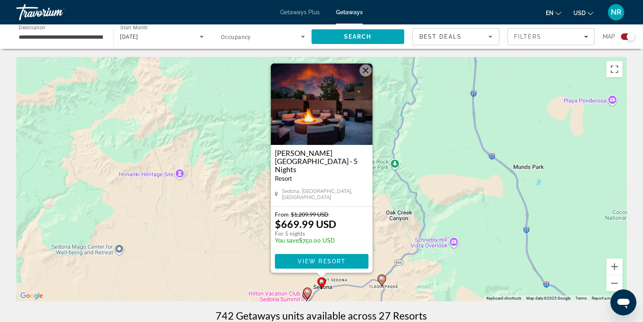
click at [306, 293] on image "Main content" at bounding box center [307, 291] width 5 height 5
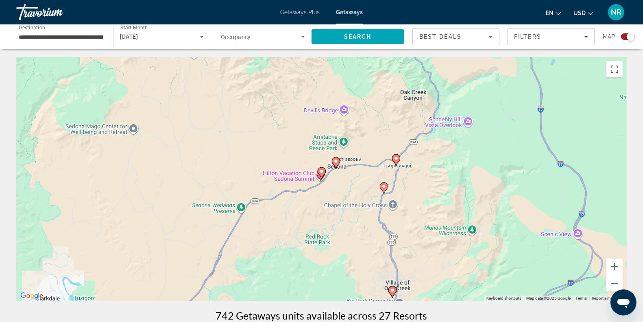
click at [324, 172] on image "Main content" at bounding box center [321, 171] width 5 height 5
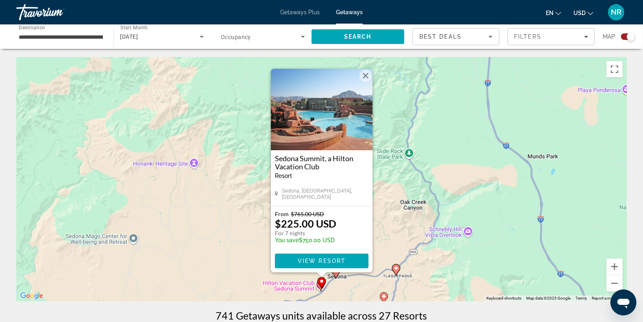
click at [396, 268] on image "Main content" at bounding box center [396, 268] width 5 height 5
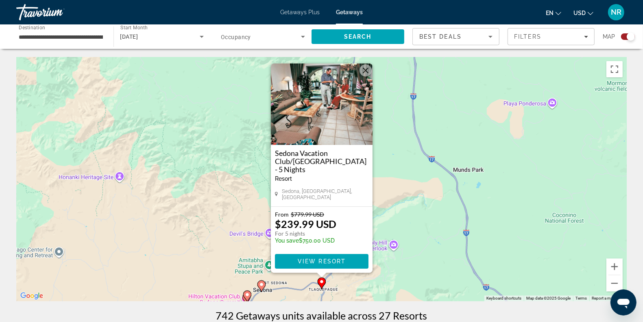
click at [250, 295] on icon "Main content" at bounding box center [246, 296] width 7 height 11
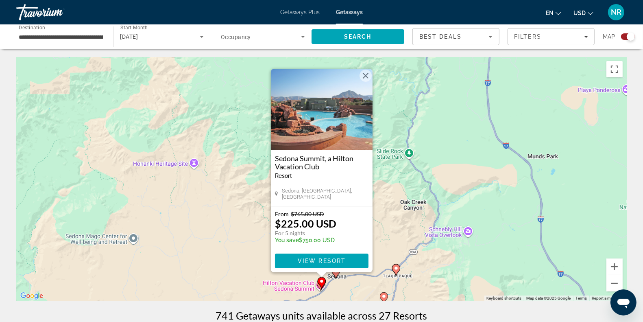
click at [259, 293] on div "To activate drag with keyboard, press Alt + Enter. Once in keyboard drag state,…" at bounding box center [321, 179] width 610 height 244
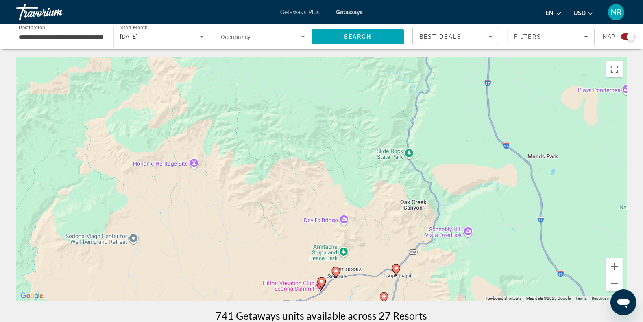
click at [337, 270] on image "Main content" at bounding box center [335, 270] width 5 height 5
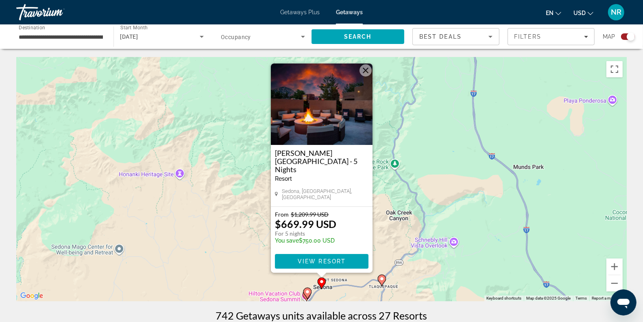
click at [310, 293] on icon "Main content" at bounding box center [306, 293] width 7 height 11
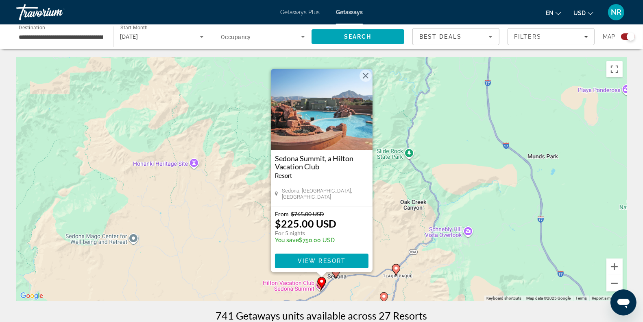
click at [335, 275] on icon "Main content" at bounding box center [335, 272] width 7 height 11
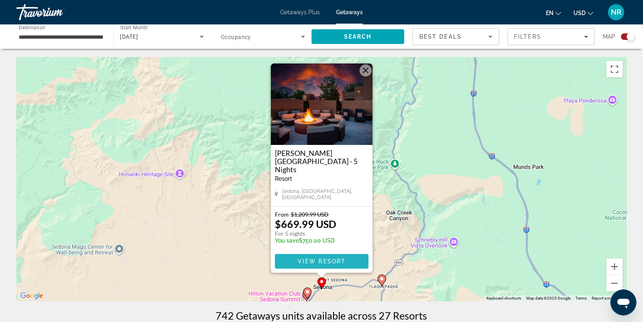
click at [331, 259] on span "View Resort" at bounding box center [321, 261] width 48 height 7
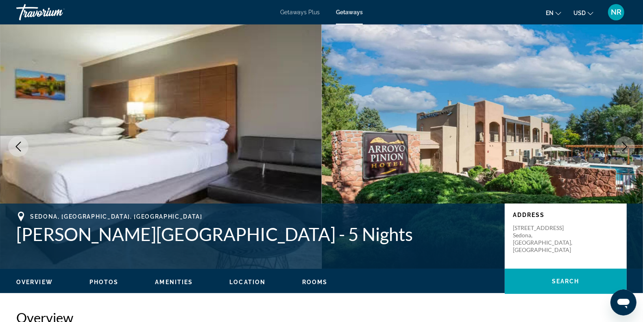
click at [107, 281] on span "Photos" at bounding box center [103, 282] width 29 height 7
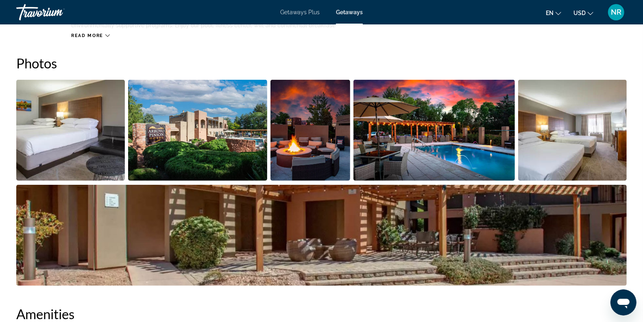
scroll to position [356, 0]
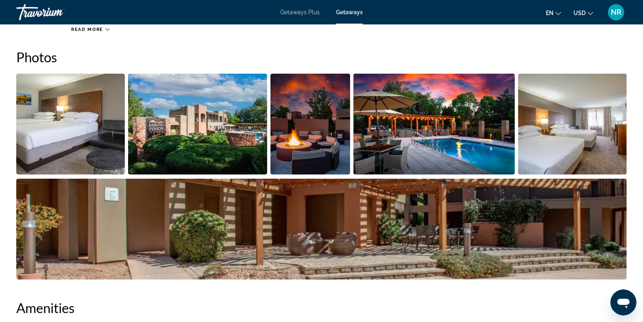
click at [174, 139] on img "Open full-screen image slider" at bounding box center [197, 124] width 139 height 101
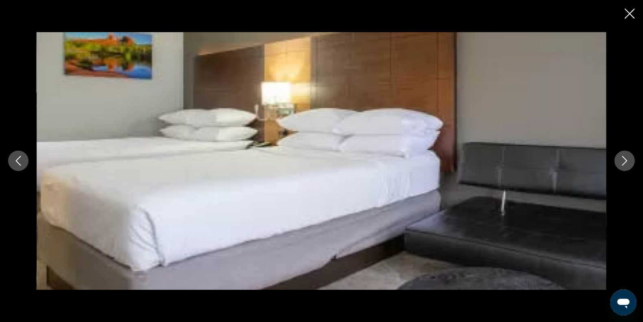
click at [621, 156] on icon "Next image" at bounding box center [625, 161] width 10 height 10
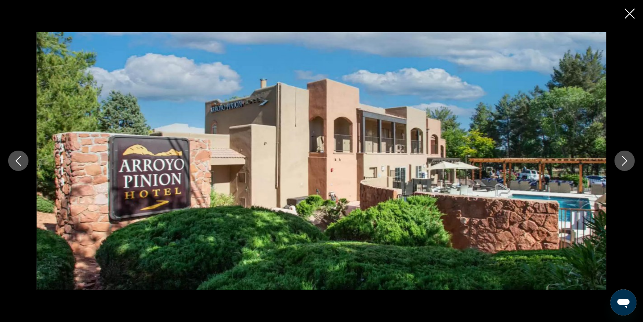
click at [621, 156] on icon "Next image" at bounding box center [625, 161] width 10 height 10
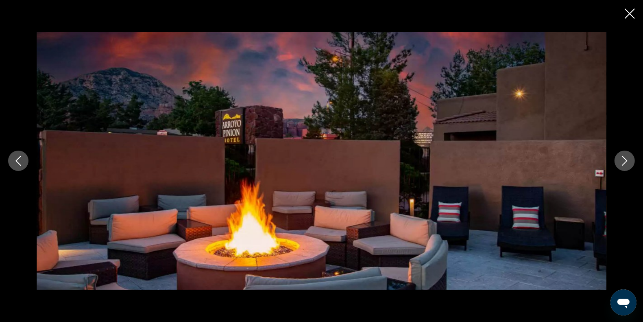
click at [621, 156] on icon "Next image" at bounding box center [625, 161] width 10 height 10
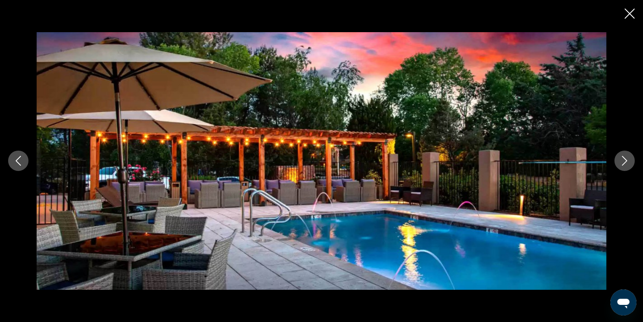
click at [621, 156] on icon "Next image" at bounding box center [625, 161] width 10 height 10
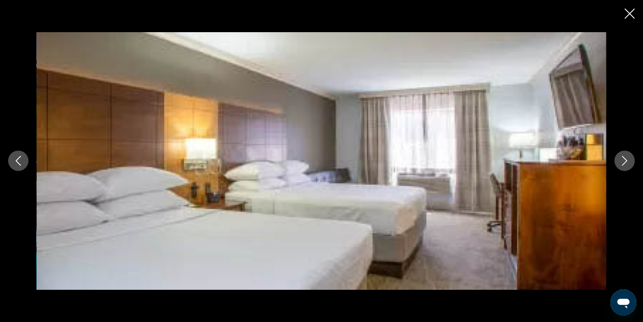
click at [621, 156] on icon "Next image" at bounding box center [625, 161] width 10 height 10
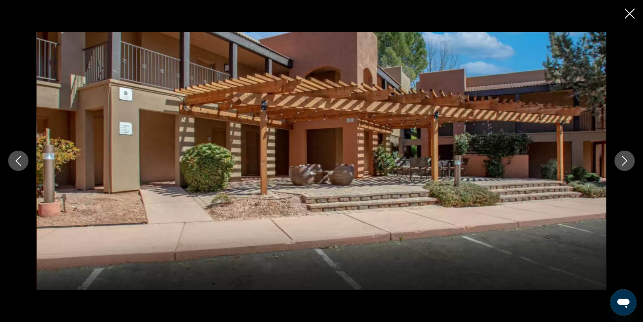
click at [621, 156] on icon "Next image" at bounding box center [625, 161] width 10 height 10
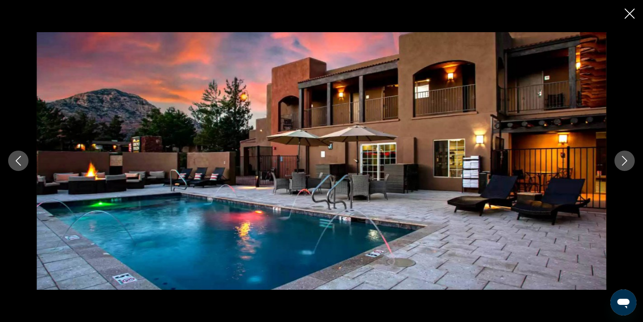
click at [621, 156] on icon "Next image" at bounding box center [625, 161] width 10 height 10
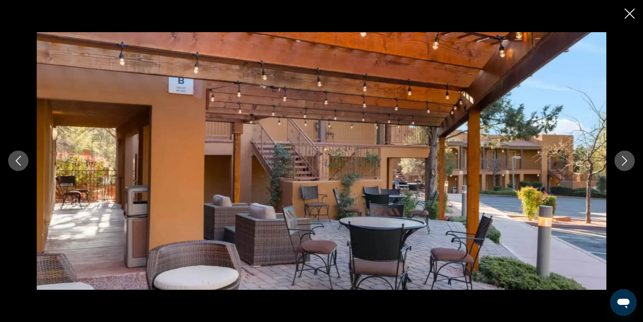
click at [621, 156] on icon "Next image" at bounding box center [625, 161] width 10 height 10
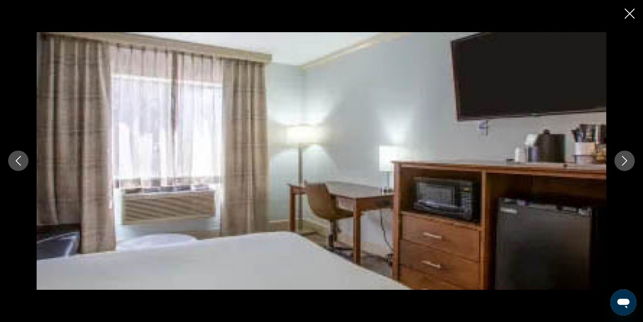
click at [621, 156] on icon "Next image" at bounding box center [625, 161] width 10 height 10
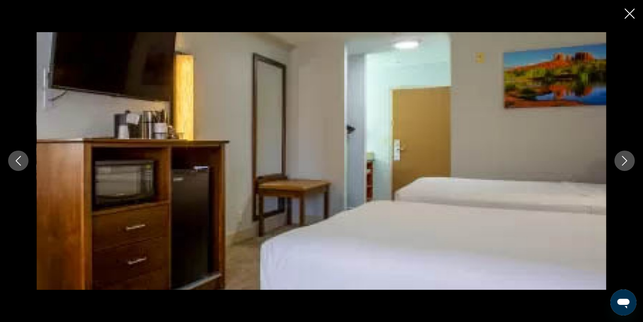
click at [626, 13] on icon "Close slideshow" at bounding box center [630, 14] width 10 height 10
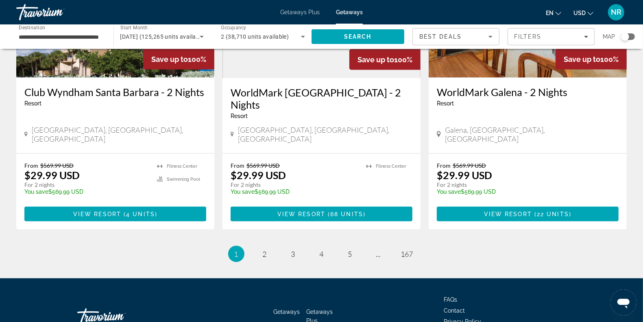
scroll to position [1030, 0]
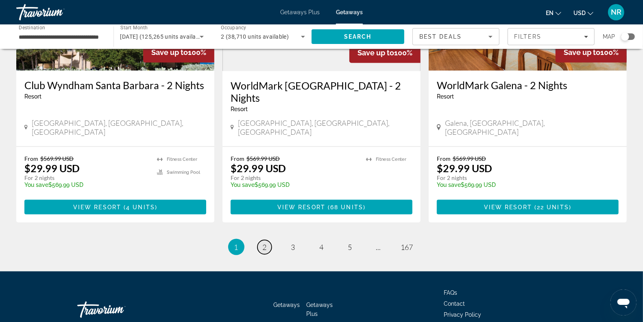
click at [267, 240] on link "page 2" at bounding box center [264, 247] width 14 height 14
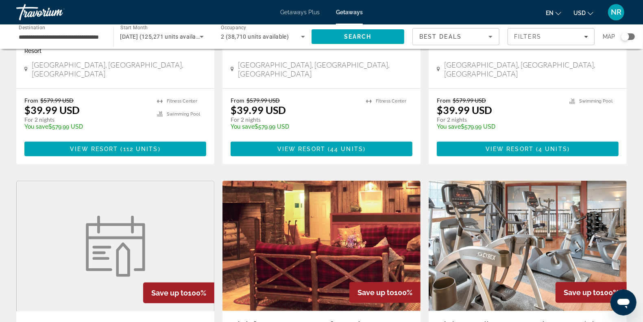
scroll to position [508, 0]
